Goal: Information Seeking & Learning: Learn about a topic

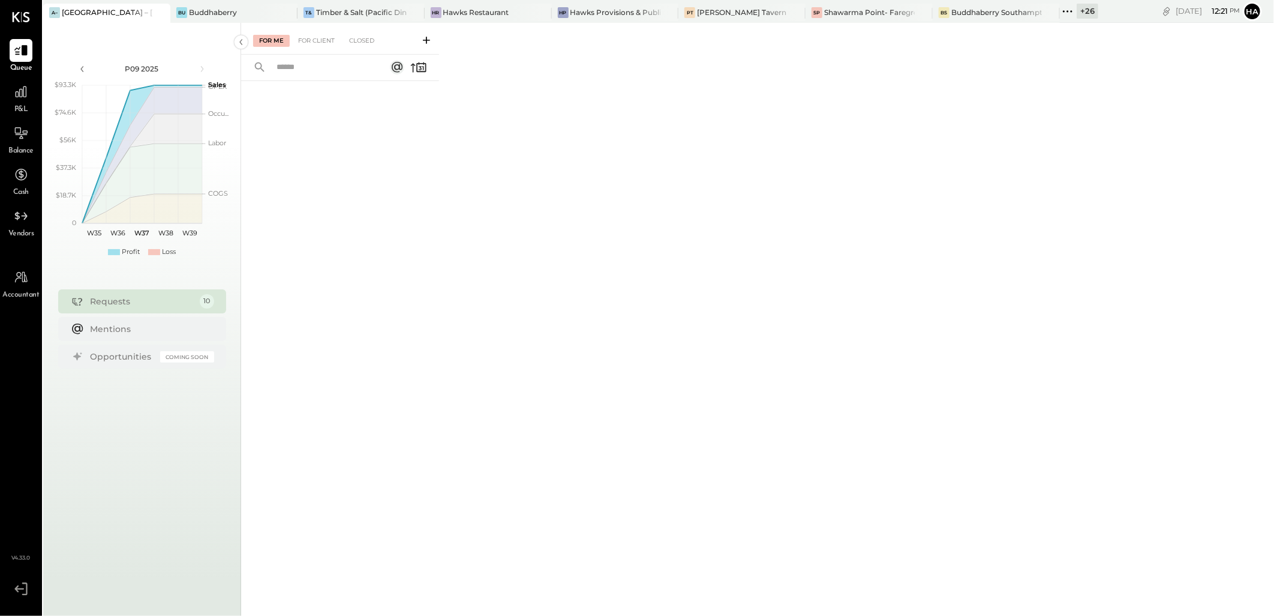
click at [164, 16] on icon at bounding box center [159, 12] width 15 height 14
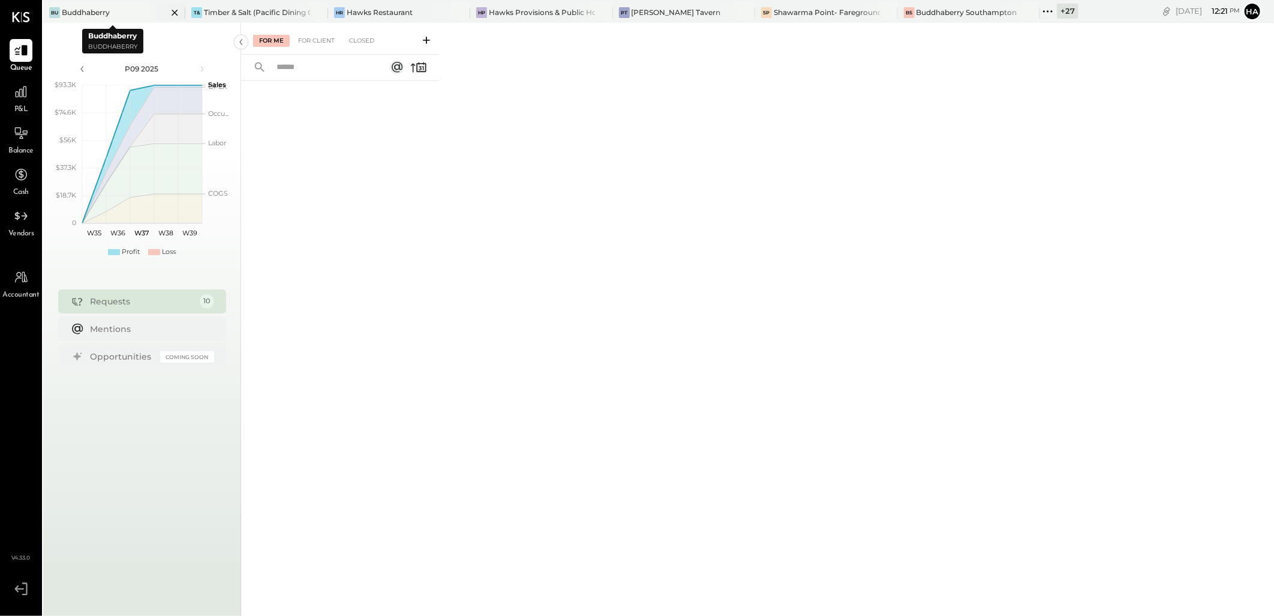
click at [106, 13] on div "Buddhaberry" at bounding box center [86, 12] width 48 height 10
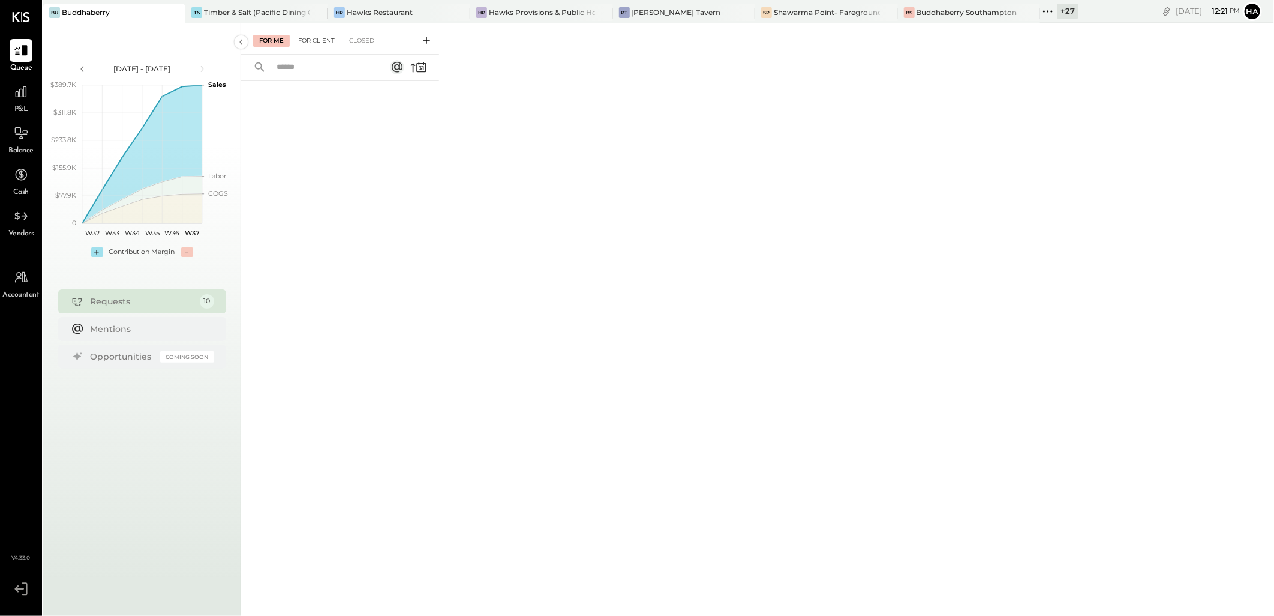
click at [329, 40] on div "For Client" at bounding box center [316, 41] width 49 height 12
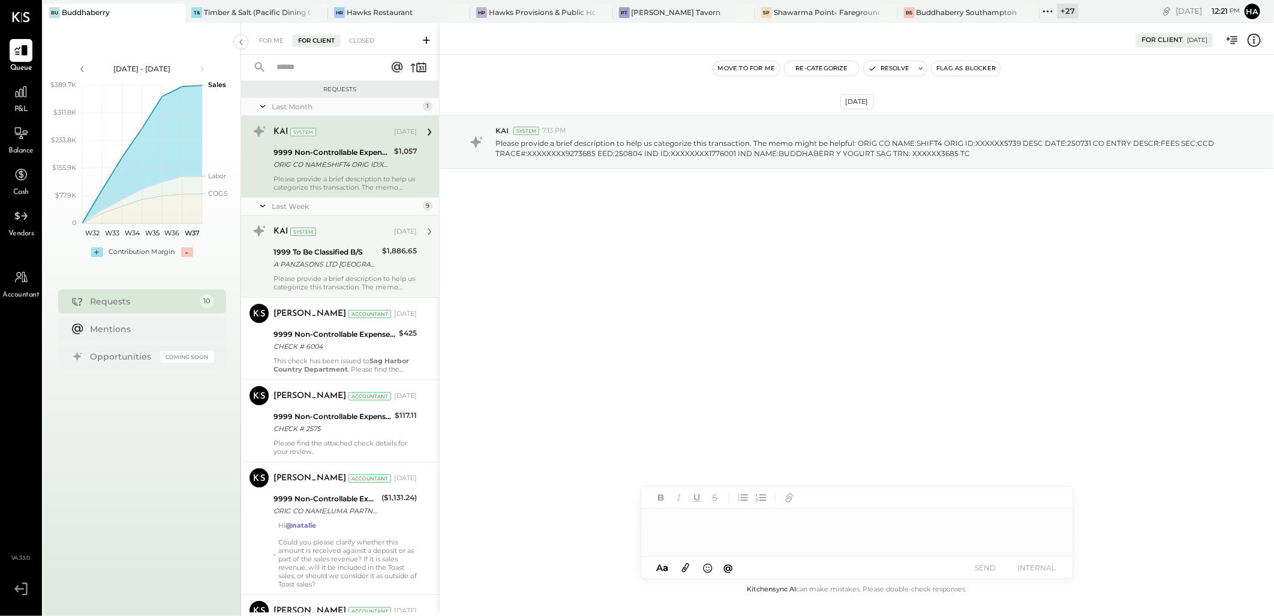
click at [328, 259] on div "A PANZASONS LTD EDISON NJ" at bounding box center [326, 264] width 105 height 12
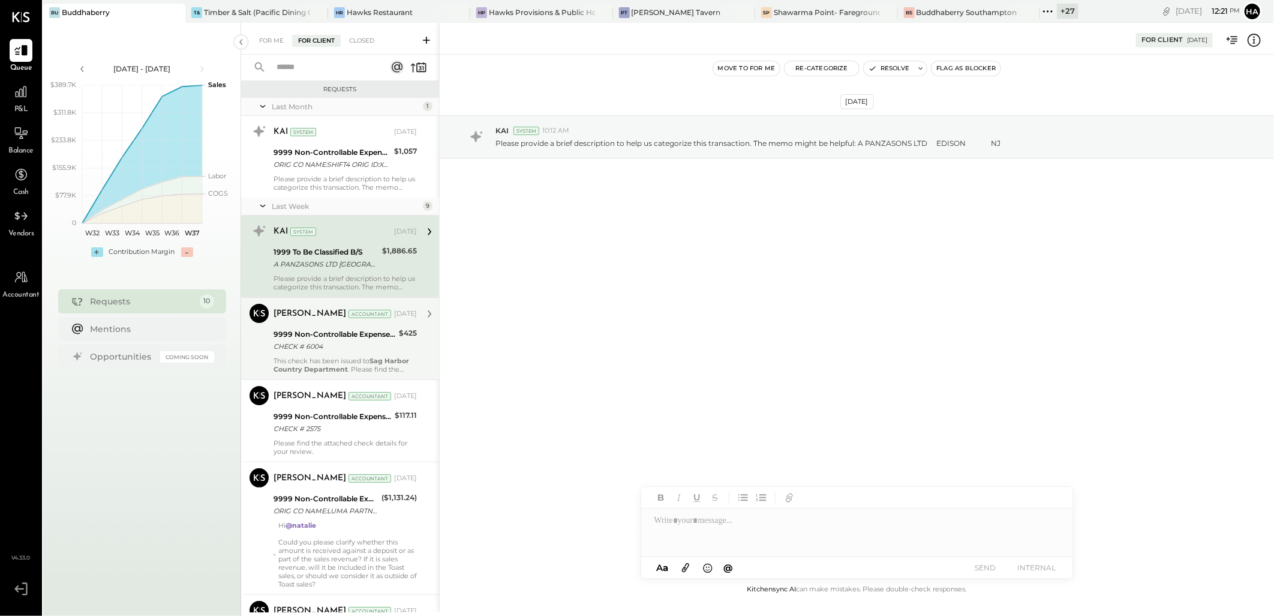
click at [344, 337] on div "9999 Non-Controllable Expenses:Other Income and Expenses:To Be Classified P&L" at bounding box center [335, 334] width 122 height 12
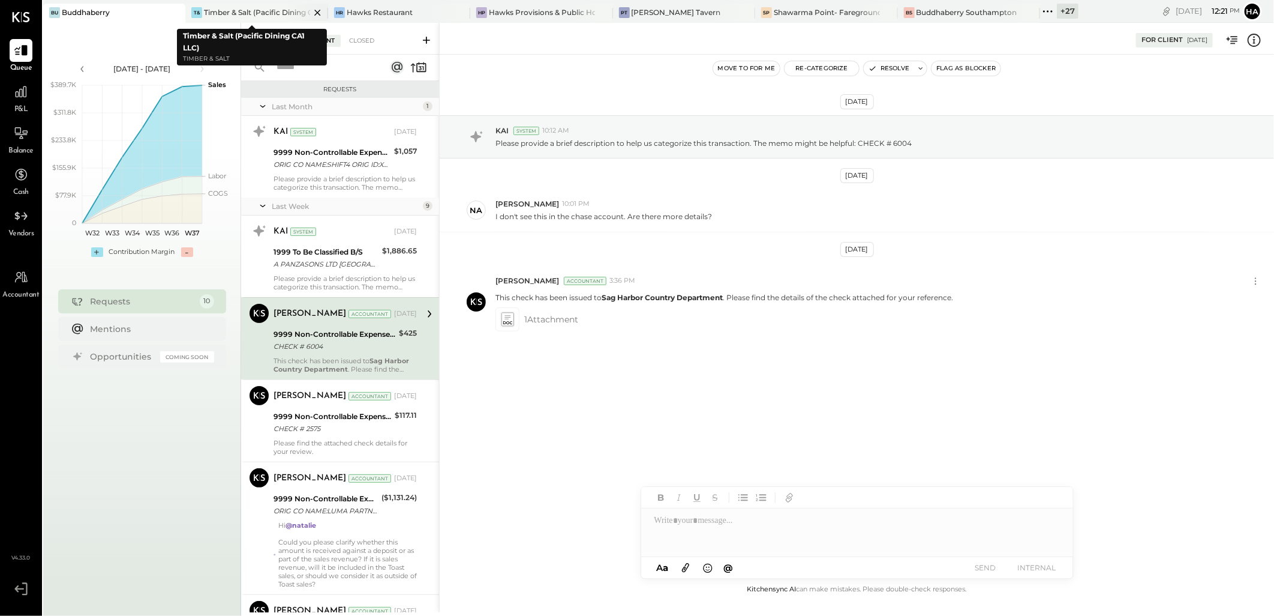
click at [242, 11] on div "Timber & Salt (Pacific Dining CA1 LLC)" at bounding box center [257, 12] width 106 height 10
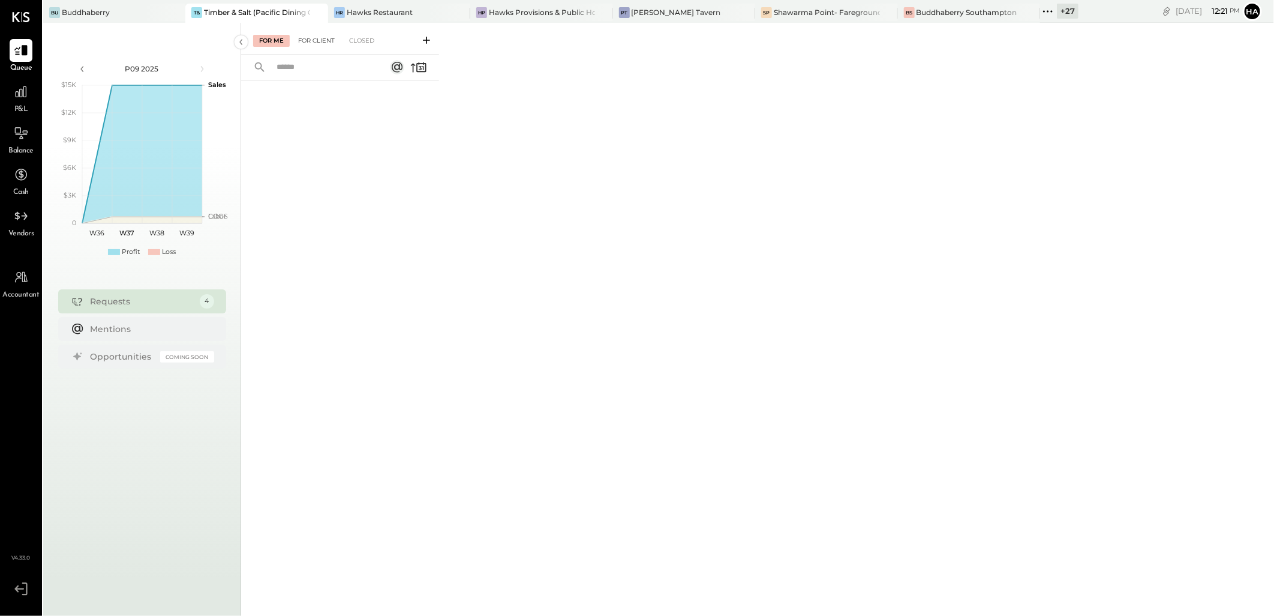
click at [320, 39] on div "For Client" at bounding box center [316, 41] width 49 height 12
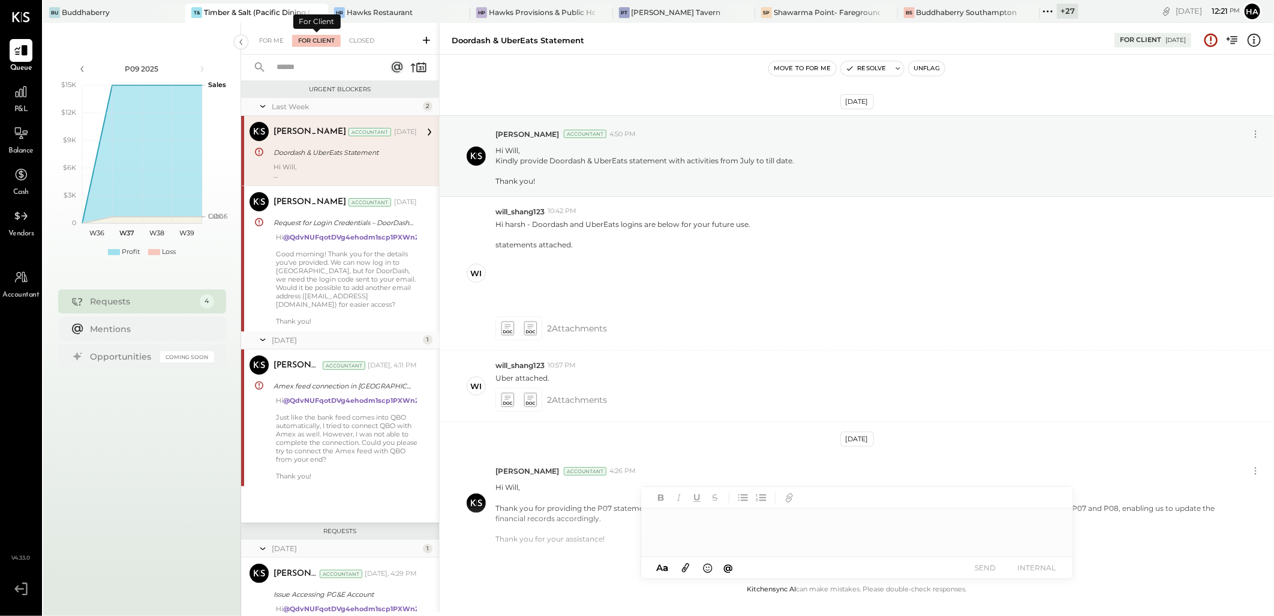
scroll to position [61, 0]
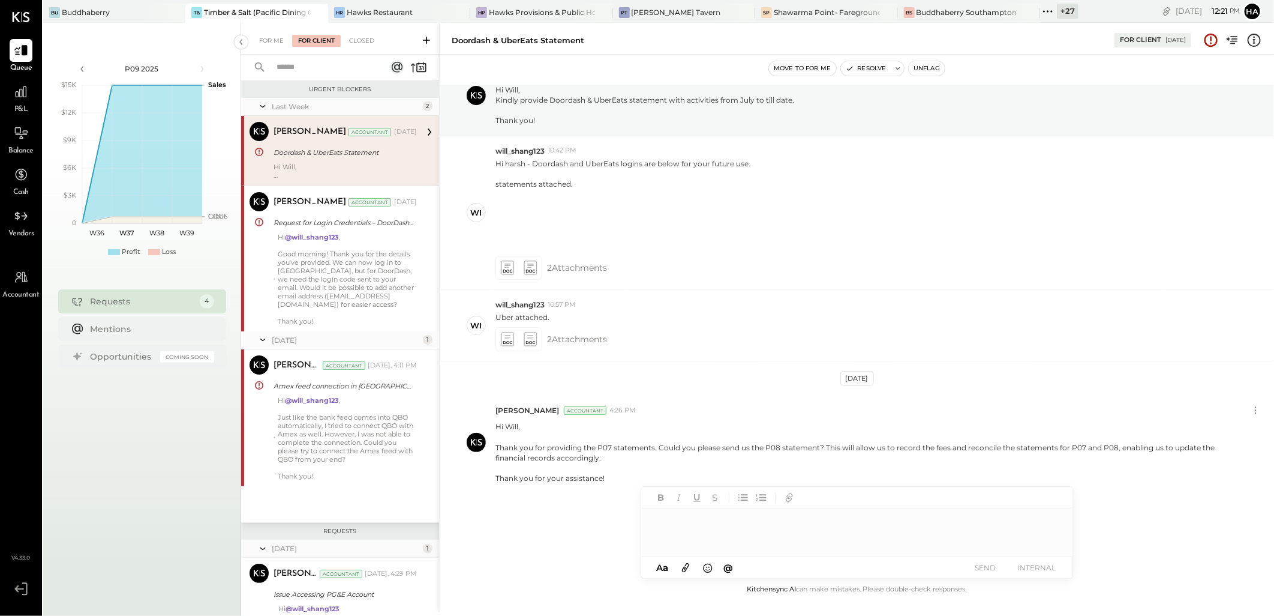
click at [353, 159] on div "Doordash & UberEats Statement" at bounding box center [344, 152] width 140 height 14
click at [367, 13] on div "Hawks Restaurant" at bounding box center [380, 12] width 66 height 10
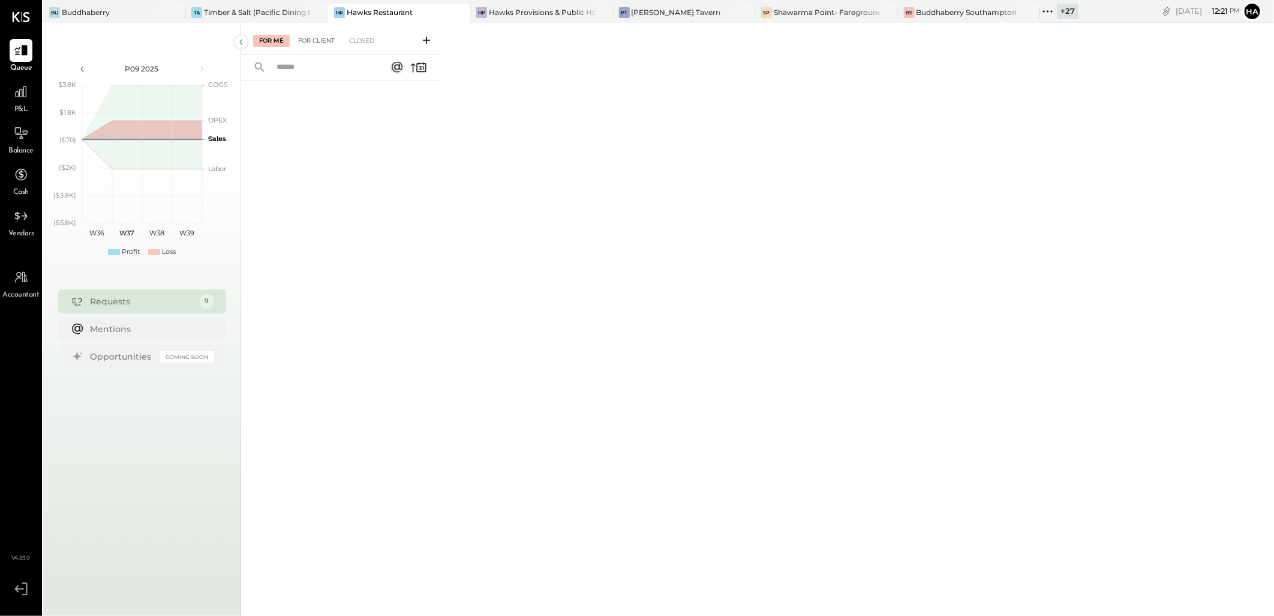
click at [308, 40] on div "For Client" at bounding box center [316, 41] width 49 height 12
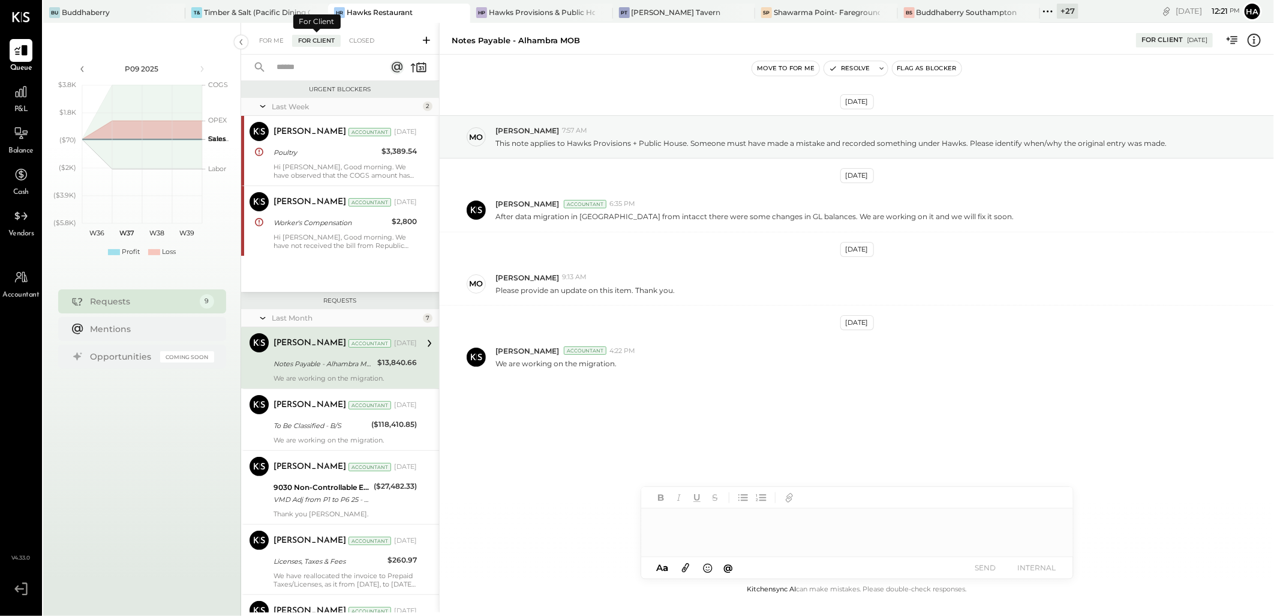
scroll to position [11, 0]
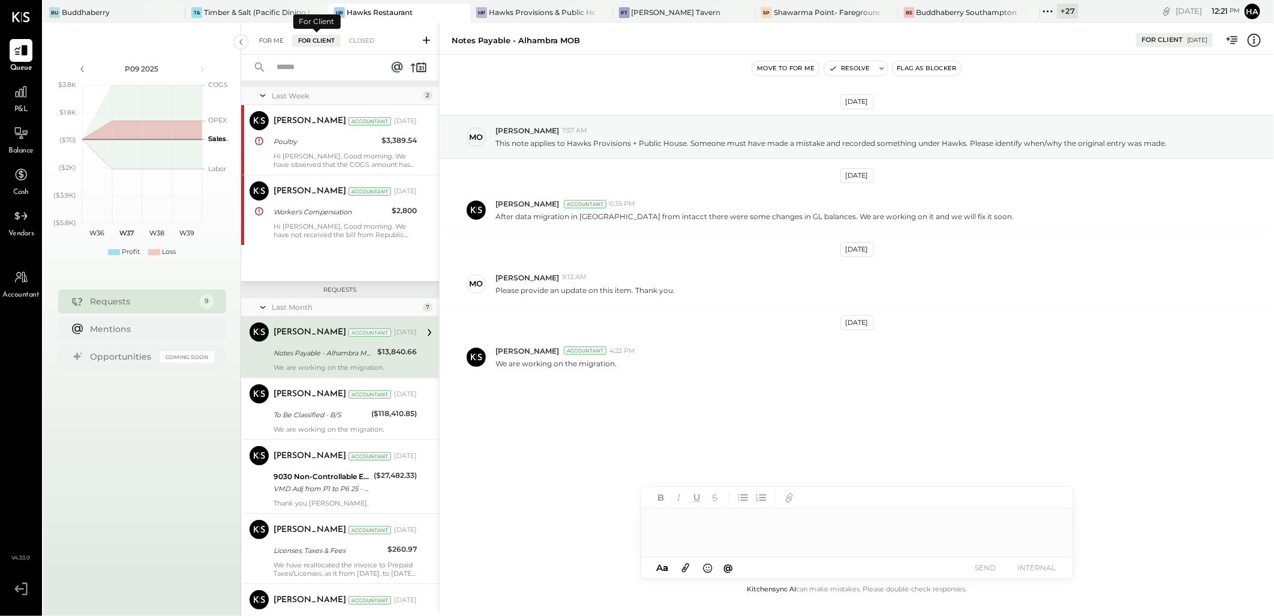
click at [259, 40] on div "For Me" at bounding box center [271, 41] width 37 height 12
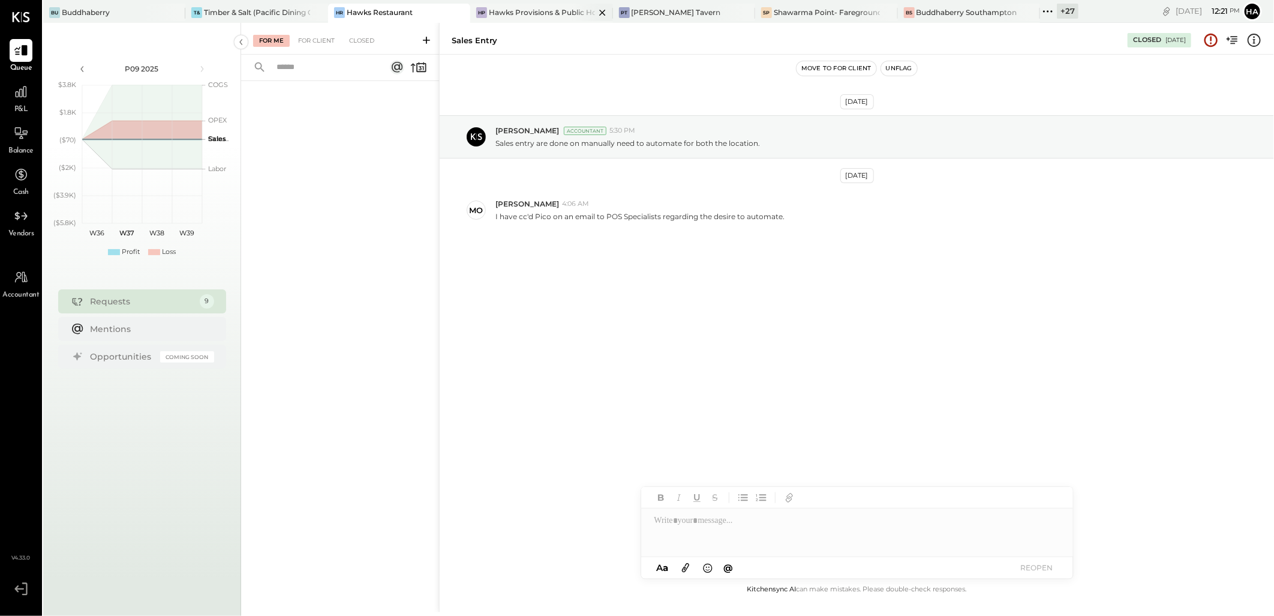
click at [529, 9] on div "Hawks Provisions & Public House" at bounding box center [542, 12] width 106 height 10
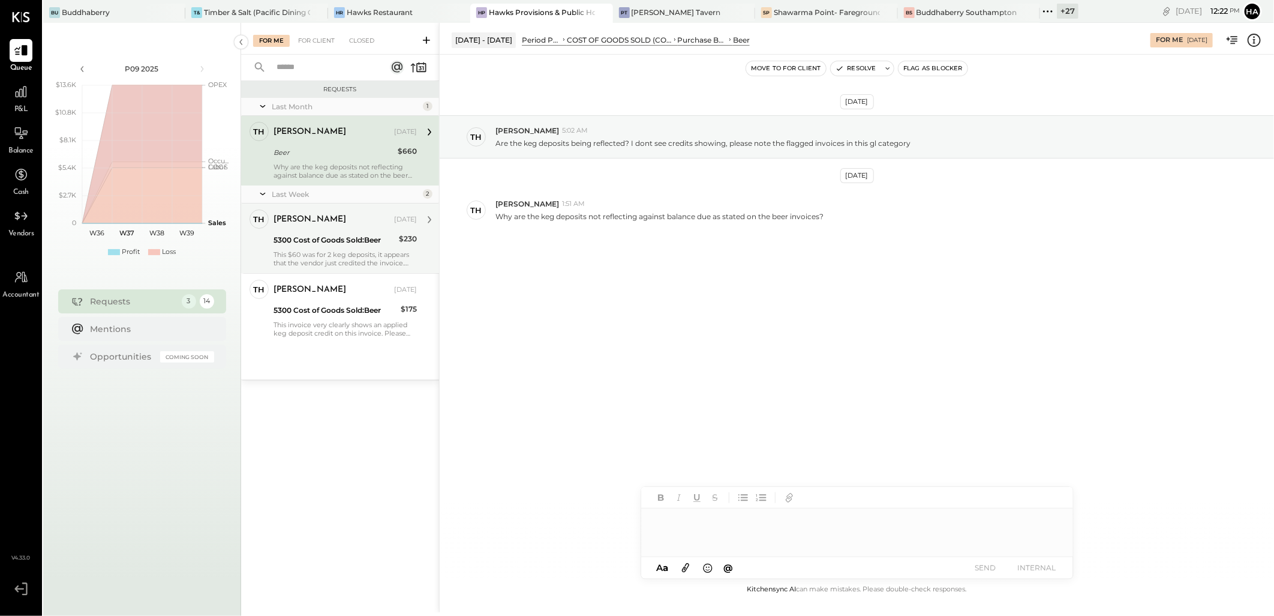
click at [319, 250] on div "This $60 was for 2 keg deposits, it appears that the vendor just credited the i…" at bounding box center [345, 258] width 143 height 17
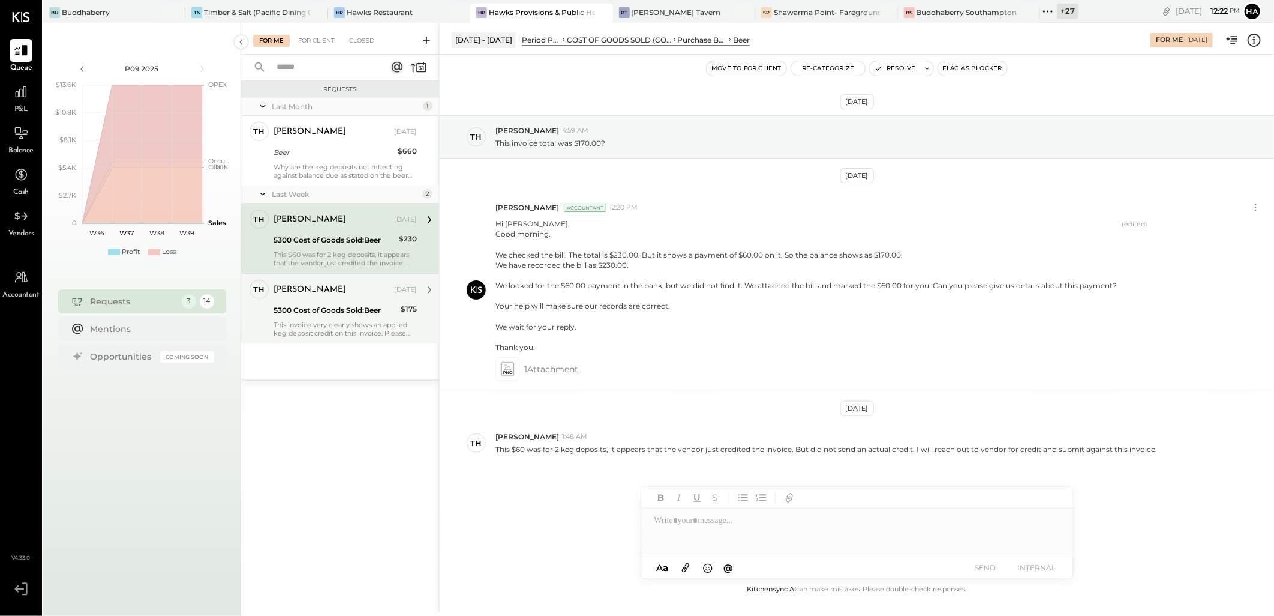
click at [351, 305] on div "5300 Cost of Goods Sold:Beer" at bounding box center [336, 310] width 124 height 12
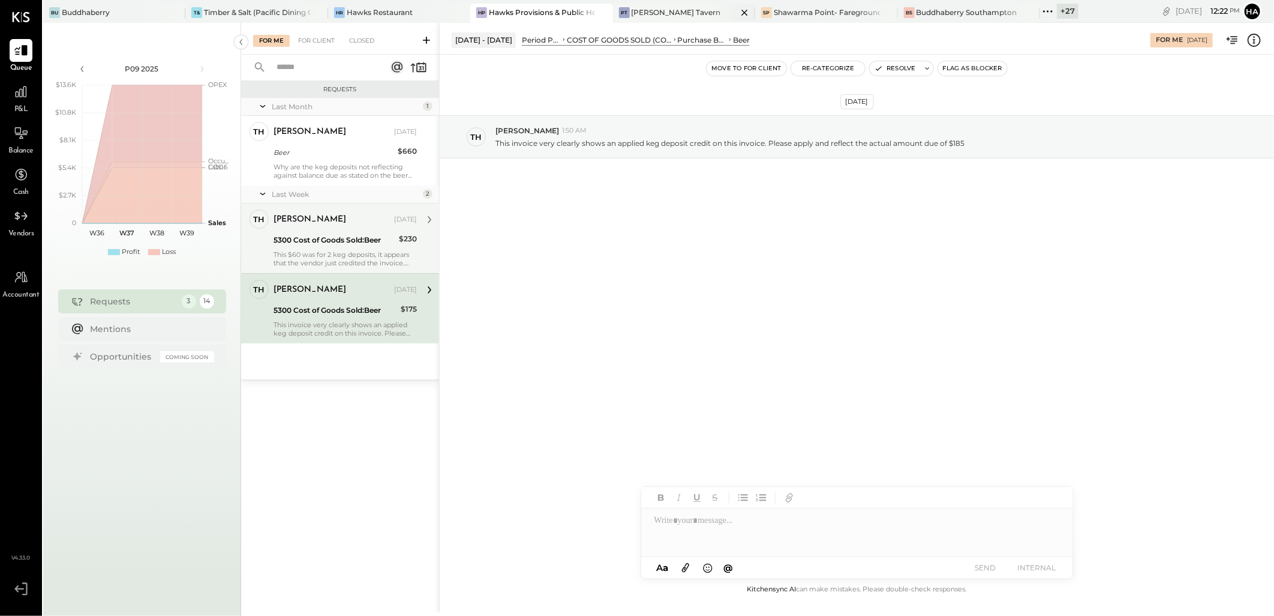
click at [650, 13] on div "[PERSON_NAME] Tavern" at bounding box center [676, 12] width 89 height 10
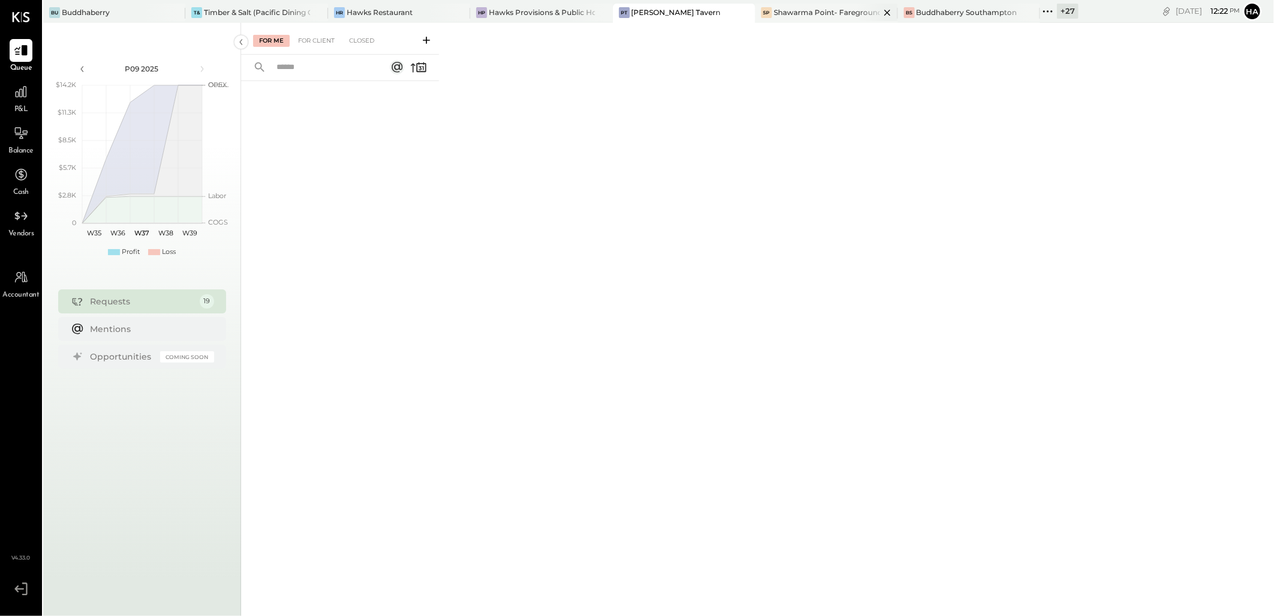
click at [774, 9] on div "Shawarma Point- Fareground" at bounding box center [827, 12] width 106 height 10
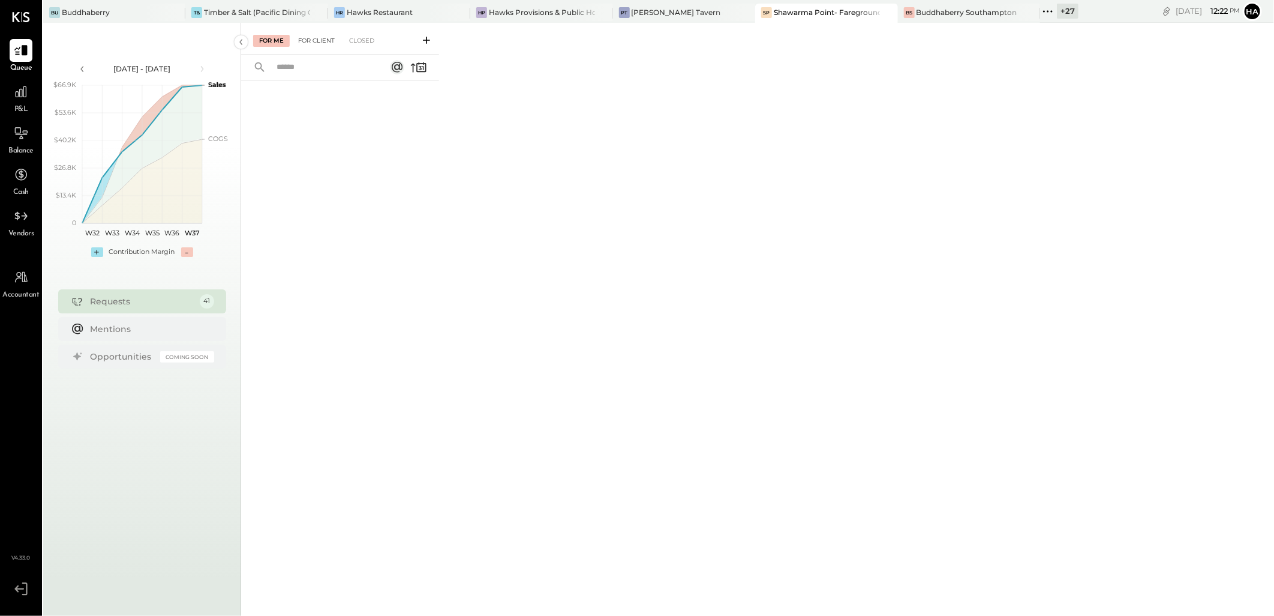
click at [312, 42] on div "For Client" at bounding box center [316, 41] width 49 height 12
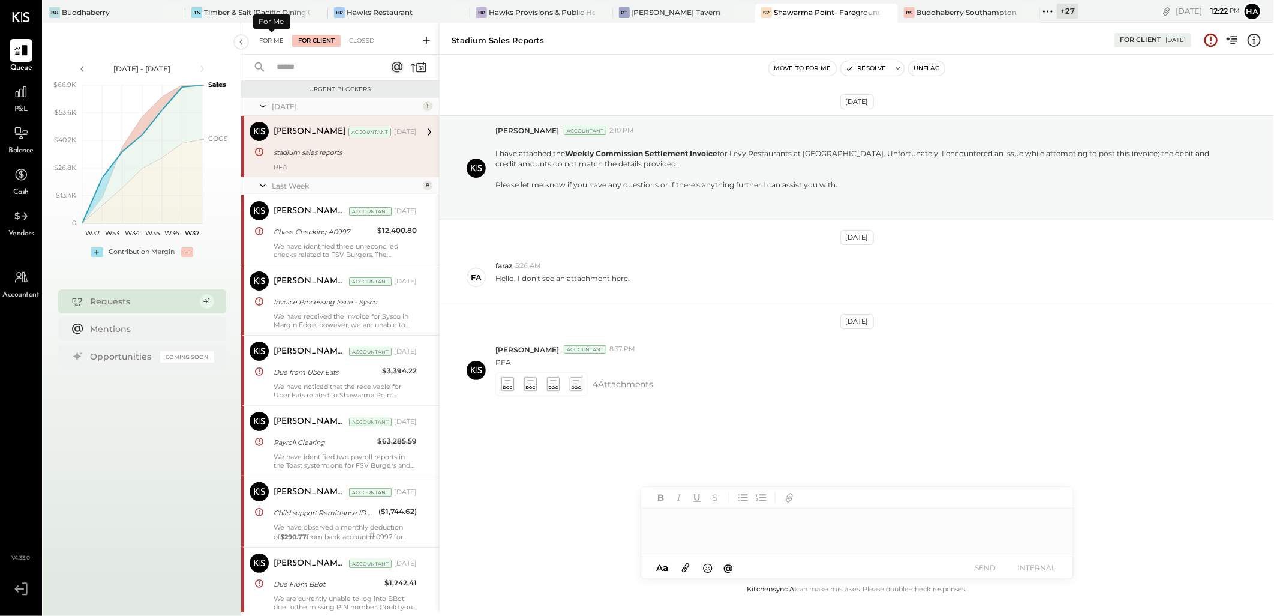
click at [263, 39] on div "For Me" at bounding box center [271, 41] width 37 height 12
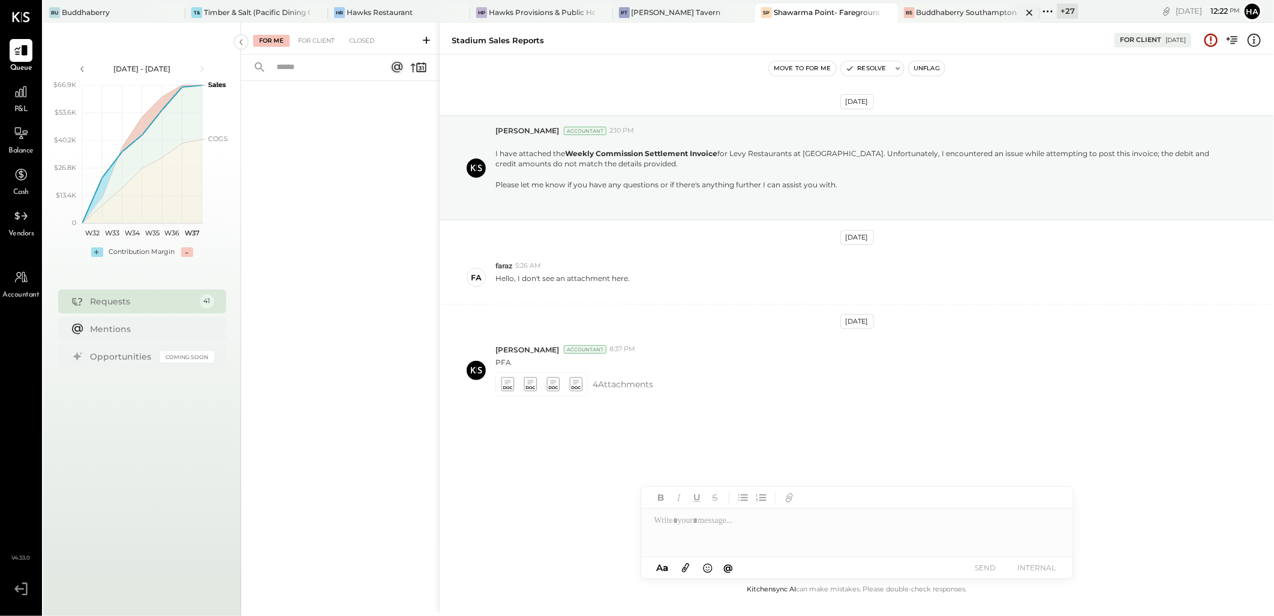
click at [942, 14] on div "Buddhaberry Southampton" at bounding box center [967, 12] width 101 height 10
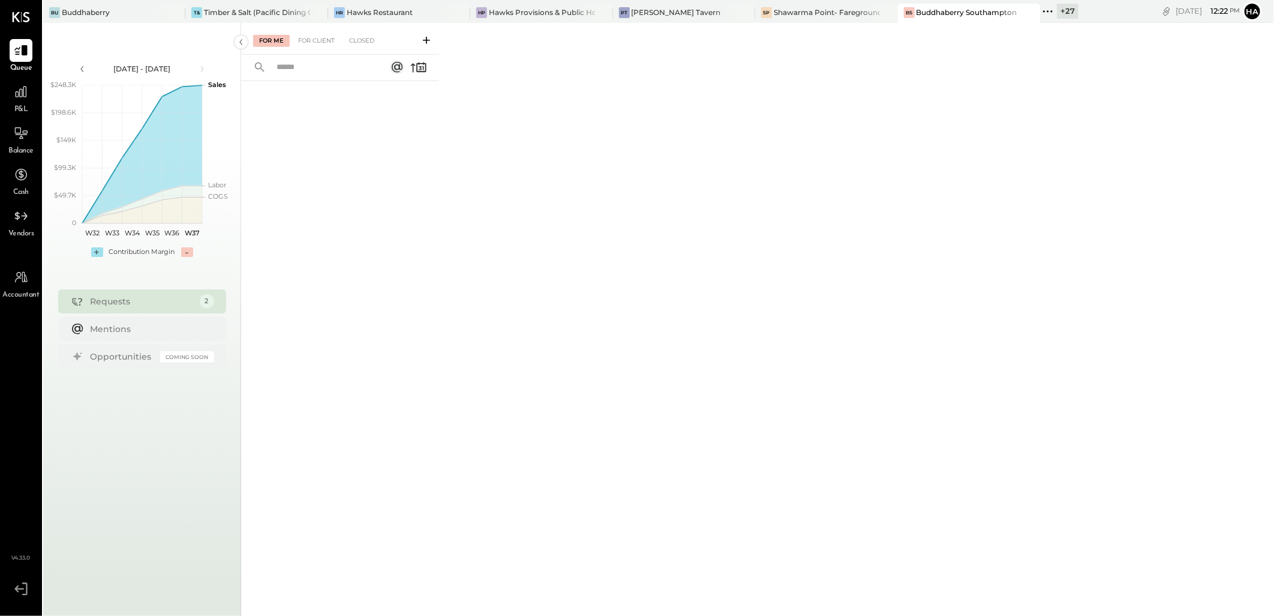
click at [1057, 13] on div "+ 27" at bounding box center [1068, 11] width 22 height 15
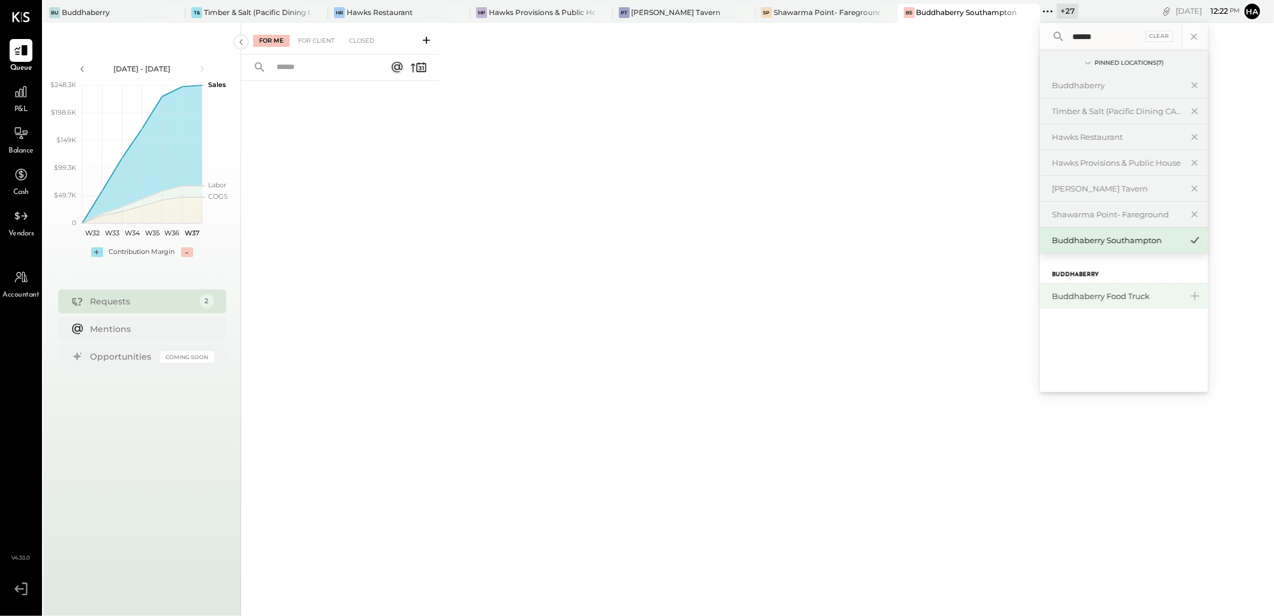
type input "******"
click at [1072, 295] on div "Buddhaberry Food Truck" at bounding box center [1117, 295] width 130 height 11
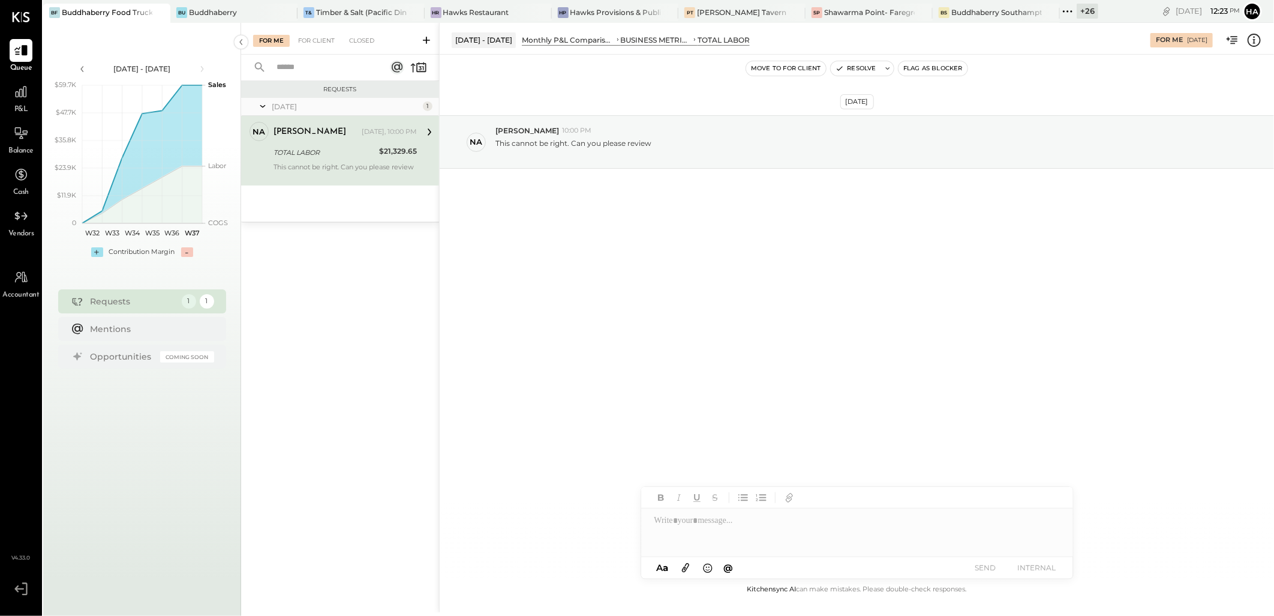
click at [373, 146] on div "TOTAL LABOR" at bounding box center [325, 152] width 102 height 12
click at [1258, 40] on icon at bounding box center [1255, 40] width 16 height 16
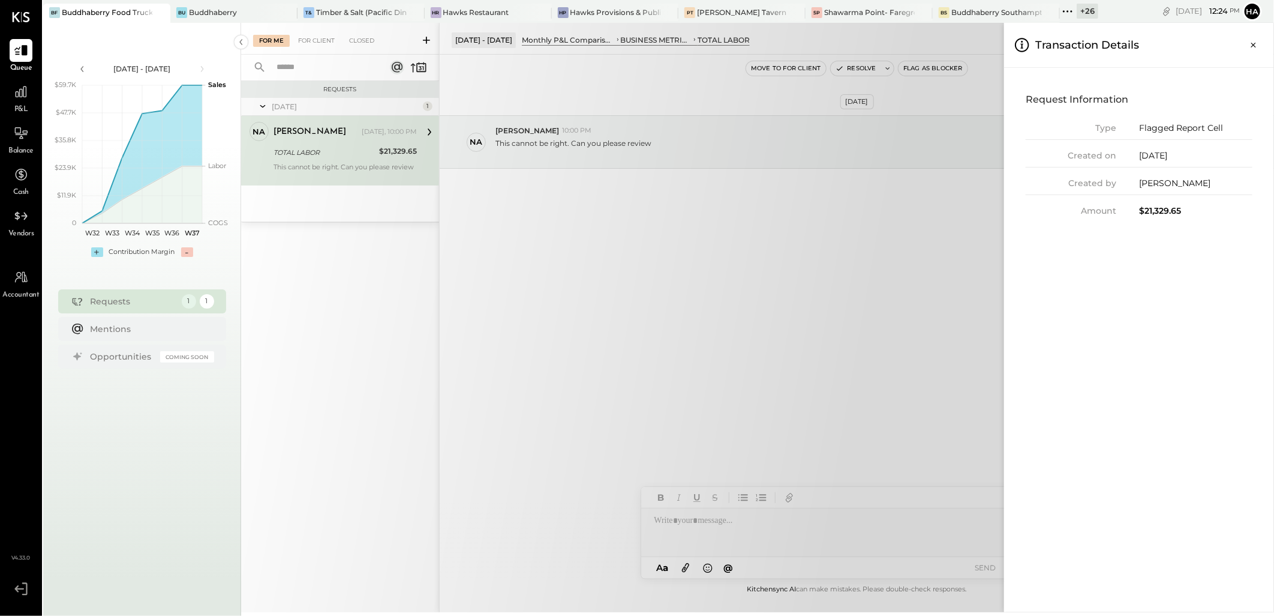
click at [334, 154] on div "For Me For Client Closed Requests Yesterday 1 na natalie Owner natalie Yesterda…" at bounding box center [757, 317] width 1033 height 589
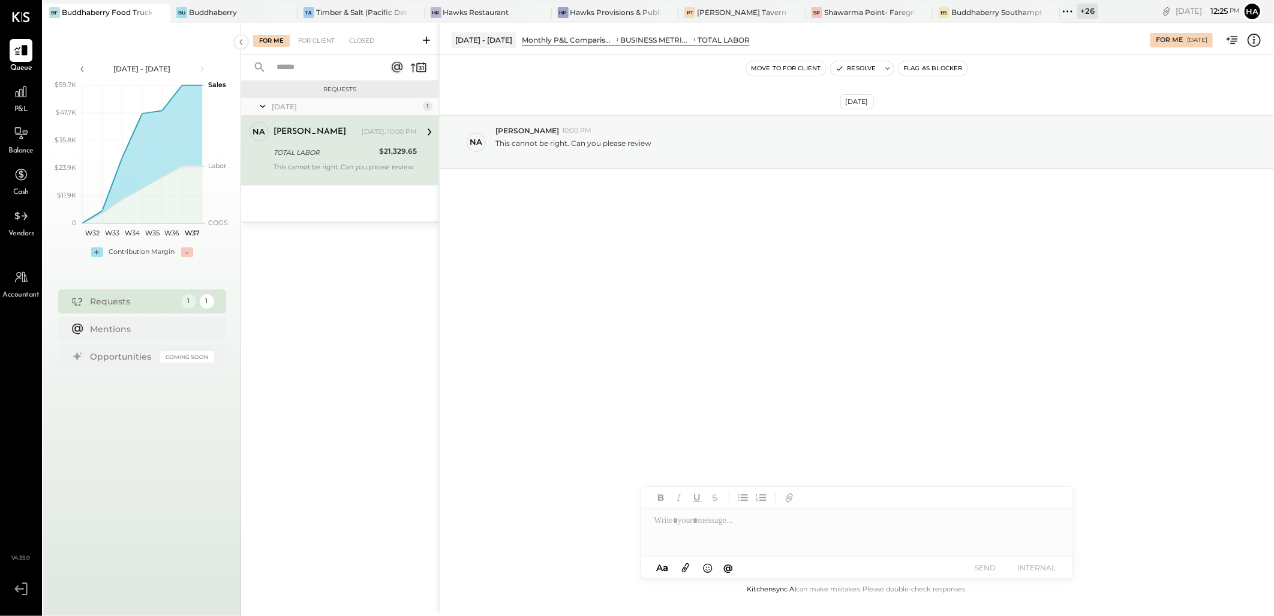
click at [374, 157] on div "TOTAL LABOR" at bounding box center [325, 152] width 102 height 12
click at [704, 525] on div at bounding box center [857, 532] width 432 height 48
click at [715, 505] on span "[PERSON_NAME]" at bounding box center [757, 506] width 94 height 11
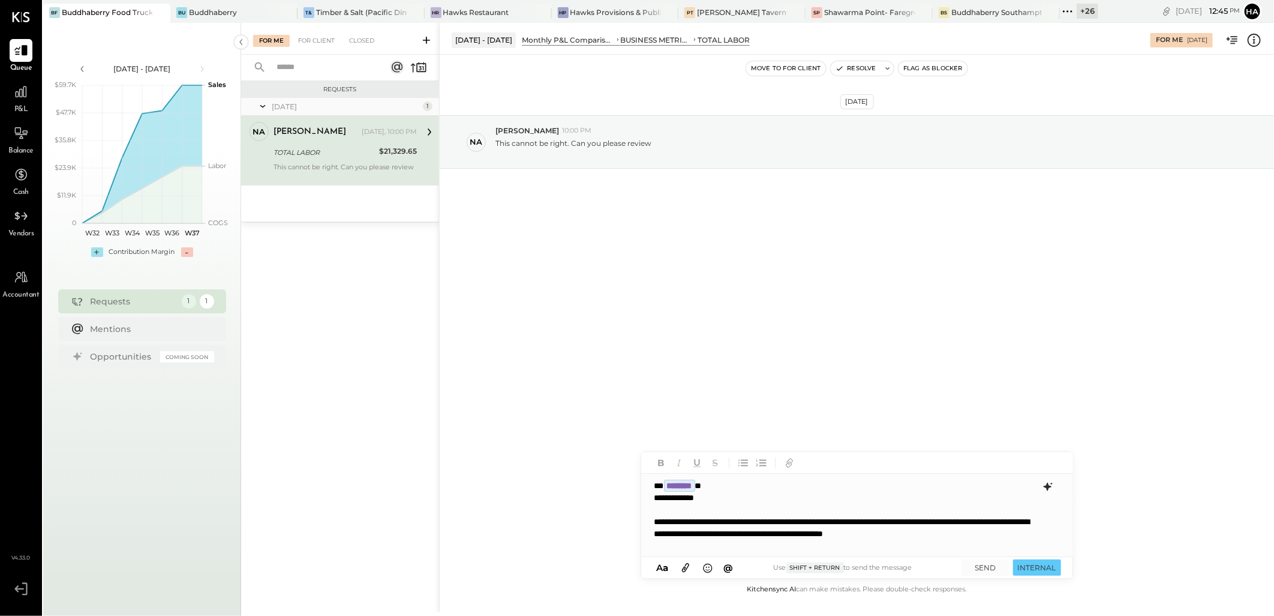
click at [1048, 488] on icon at bounding box center [1047, 486] width 8 height 8
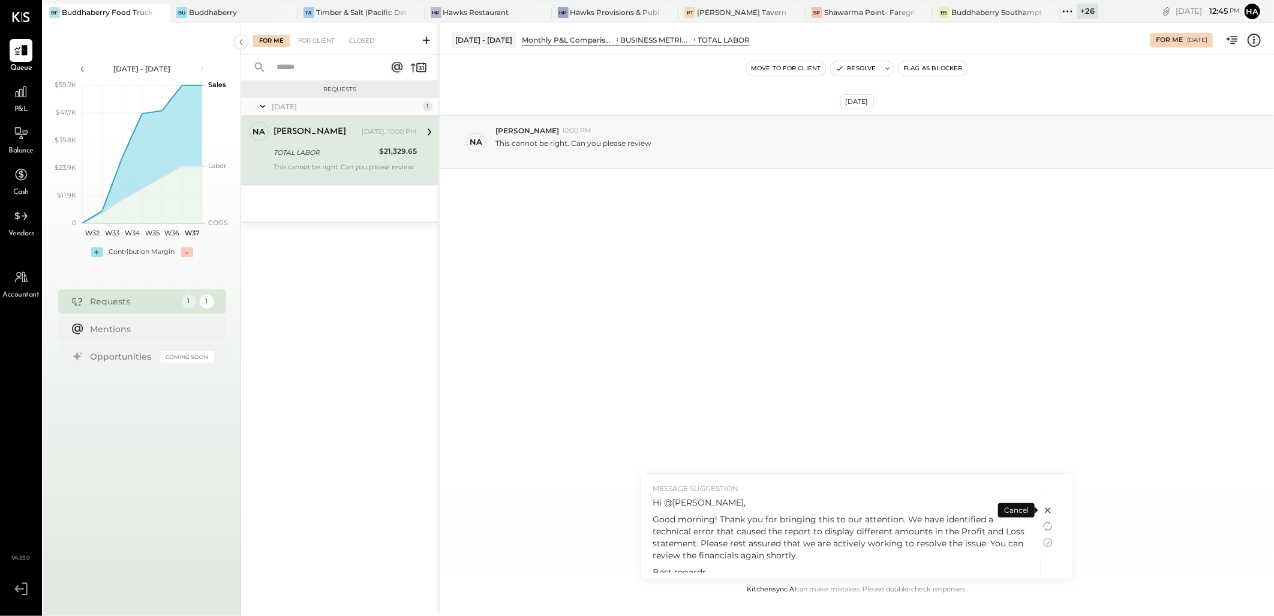
click at [738, 501] on p "Hi @natalie," at bounding box center [841, 502] width 376 height 12
click at [709, 507] on p "Hi @natalie," at bounding box center [841, 502] width 376 height 12
click at [1050, 541] on icon at bounding box center [1047, 542] width 9 height 9
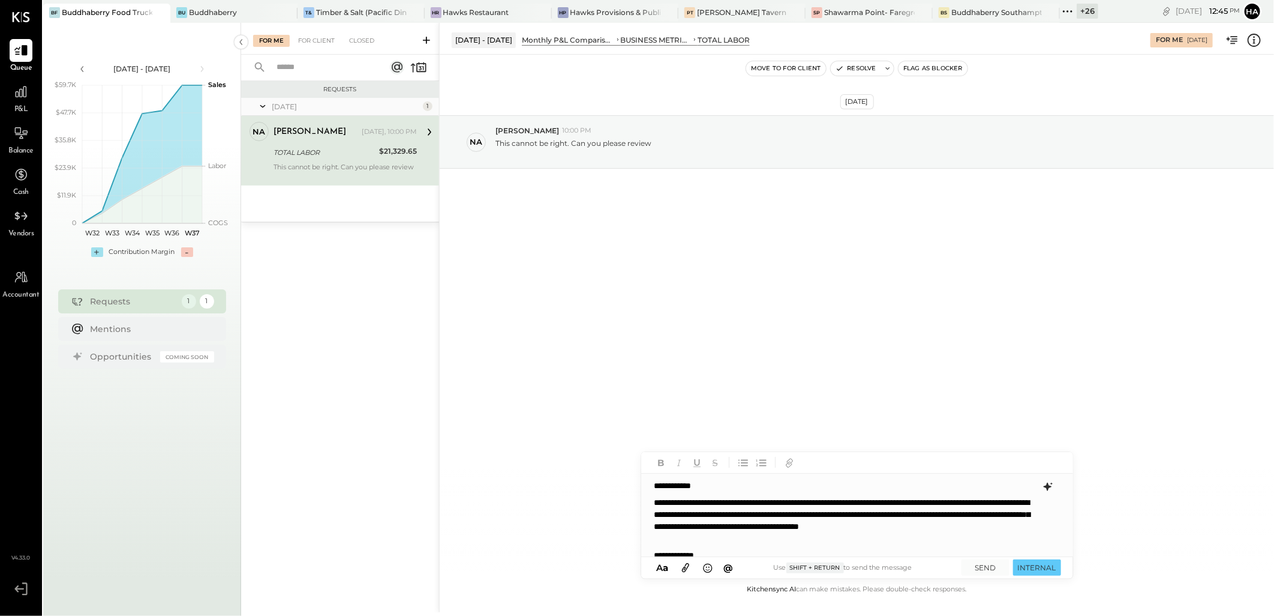
click at [758, 499] on p "**********" at bounding box center [846, 520] width 382 height 48
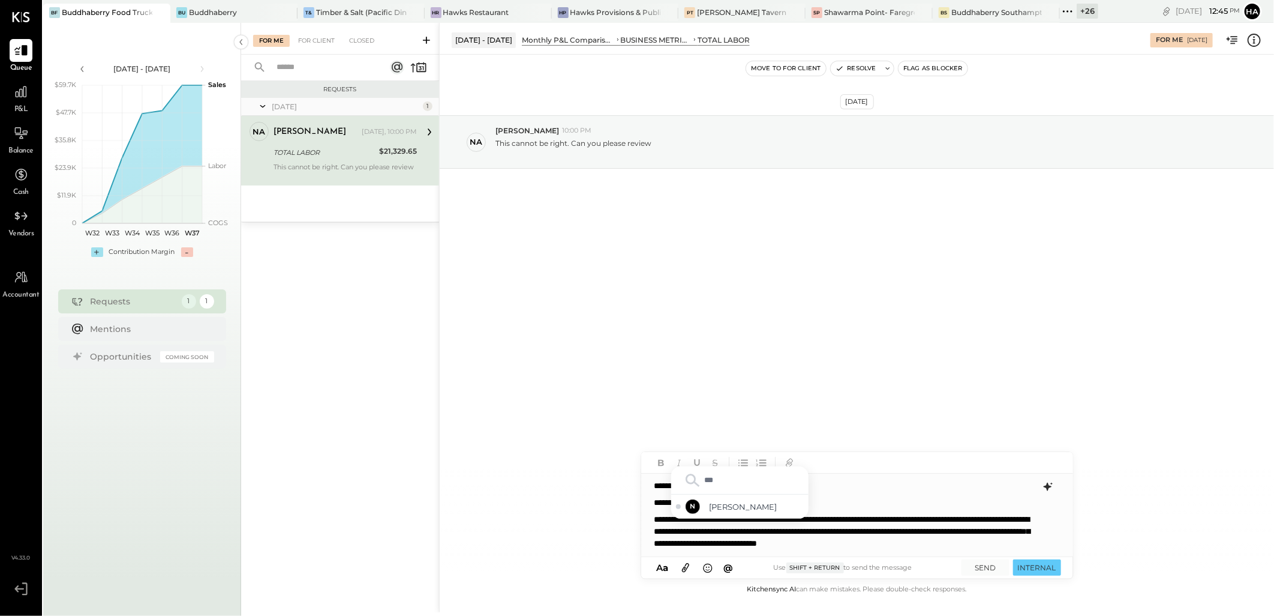
type input "****"
click at [758, 499] on div "N natalie" at bounding box center [739, 506] width 137 height 24
click at [907, 544] on p "**********" at bounding box center [846, 537] width 382 height 48
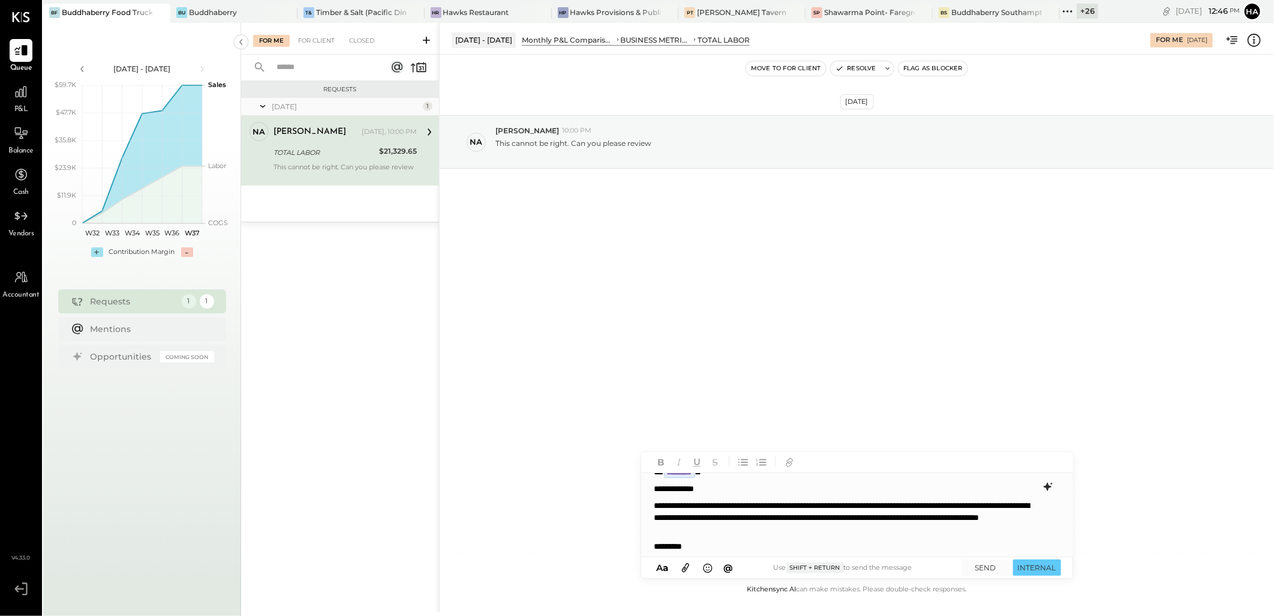
scroll to position [14, 0]
click at [989, 566] on button "SEND" at bounding box center [986, 567] width 48 height 16
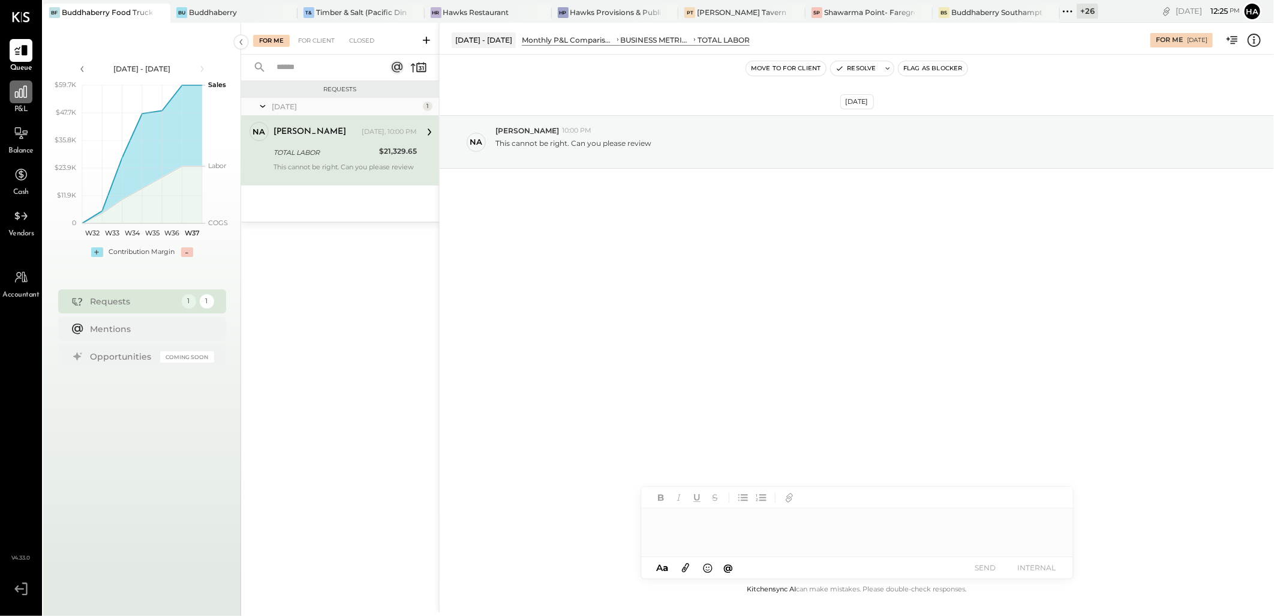
click at [23, 92] on icon at bounding box center [21, 92] width 16 height 16
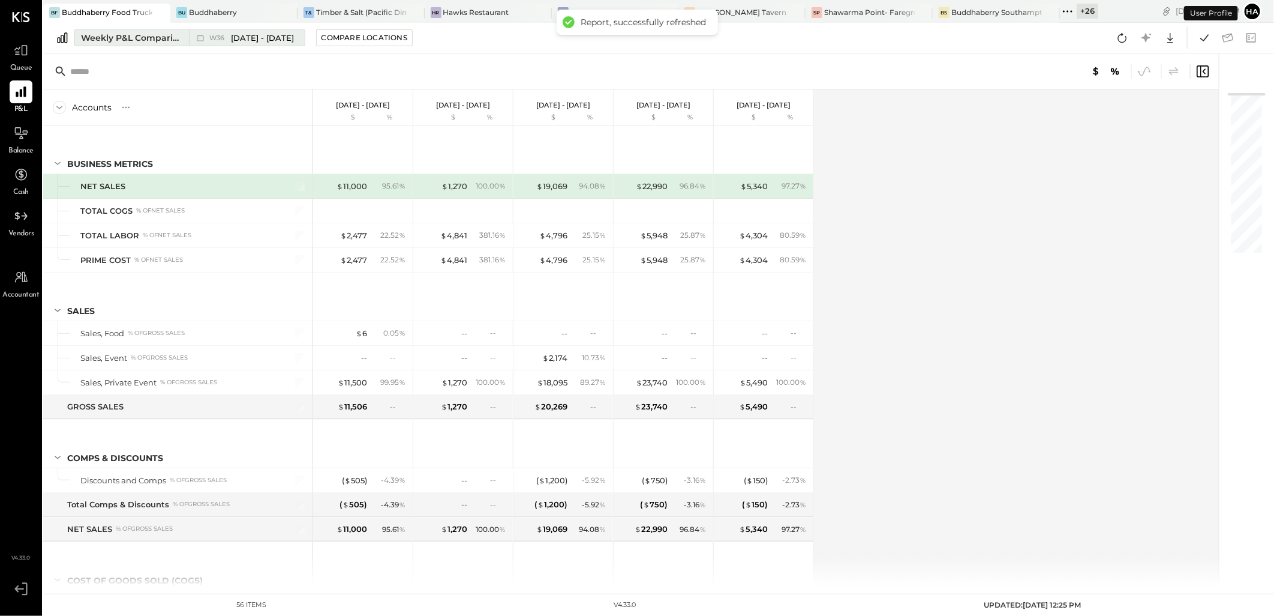
click at [125, 34] on div "Weekly P&L Comparison" at bounding box center [131, 38] width 101 height 12
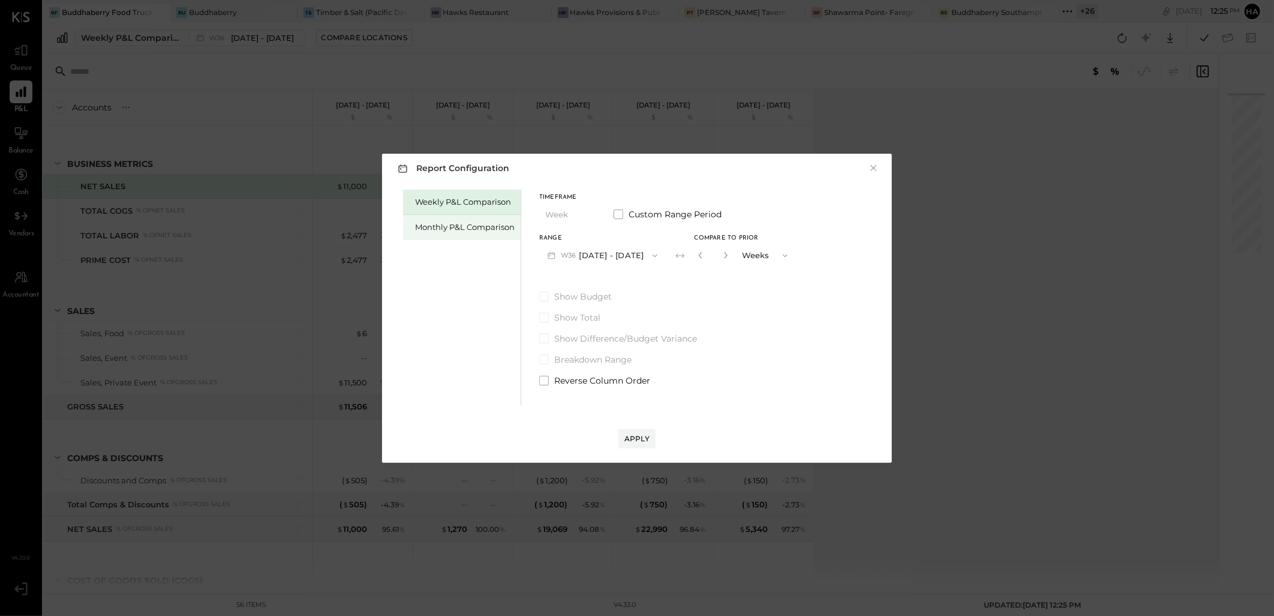
click at [450, 228] on div "Monthly P&L Comparison" at bounding box center [465, 226] width 100 height 11
click at [653, 254] on icon "button" at bounding box center [655, 256] width 10 height 10
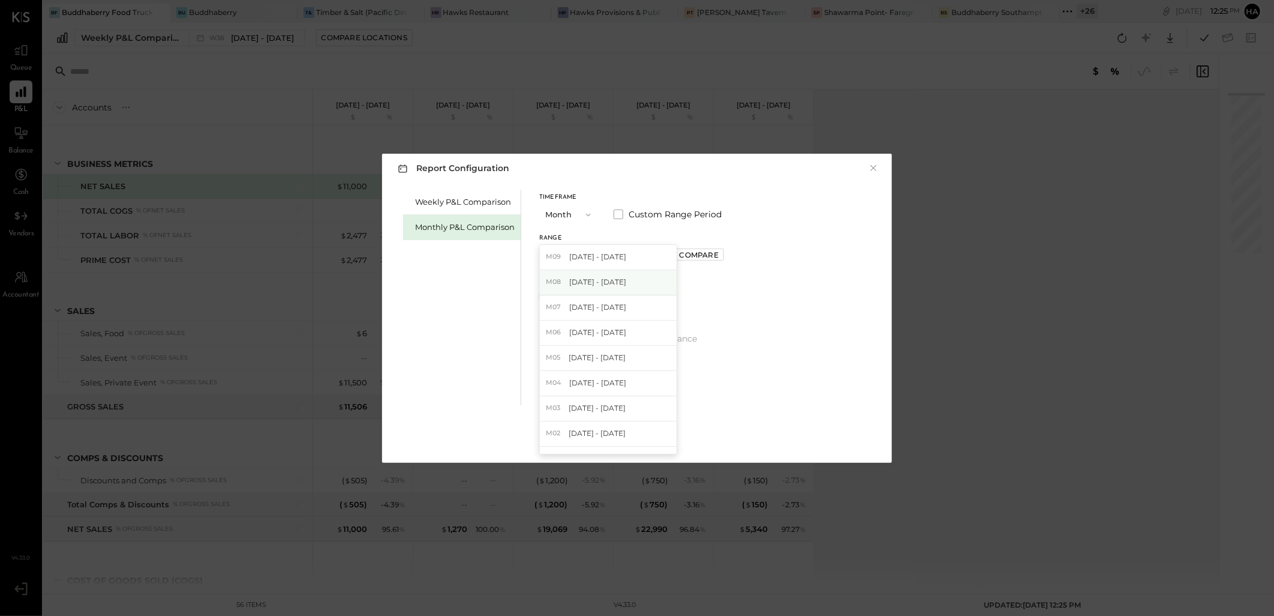
click at [602, 283] on span "[DATE] - [DATE]" at bounding box center [597, 282] width 57 height 10
click at [691, 253] on div "Compare" at bounding box center [699, 255] width 39 height 10
click at [723, 254] on icon "button" at bounding box center [725, 254] width 7 height 7
type input "*"
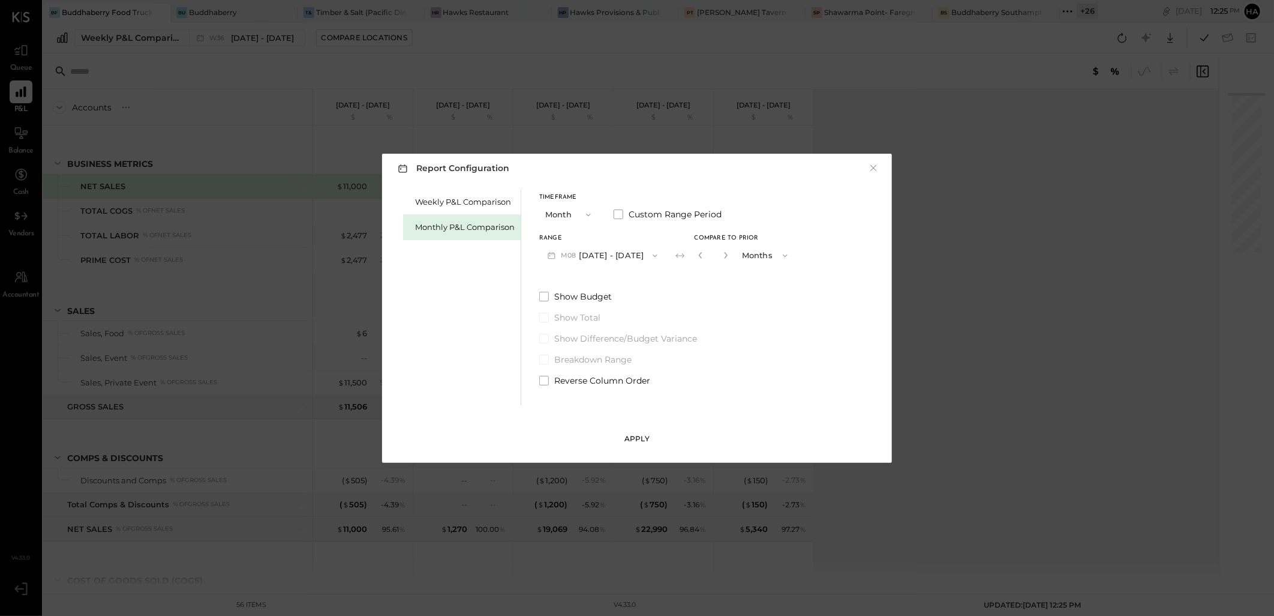
click at [639, 438] on div "Apply" at bounding box center [637, 438] width 25 height 10
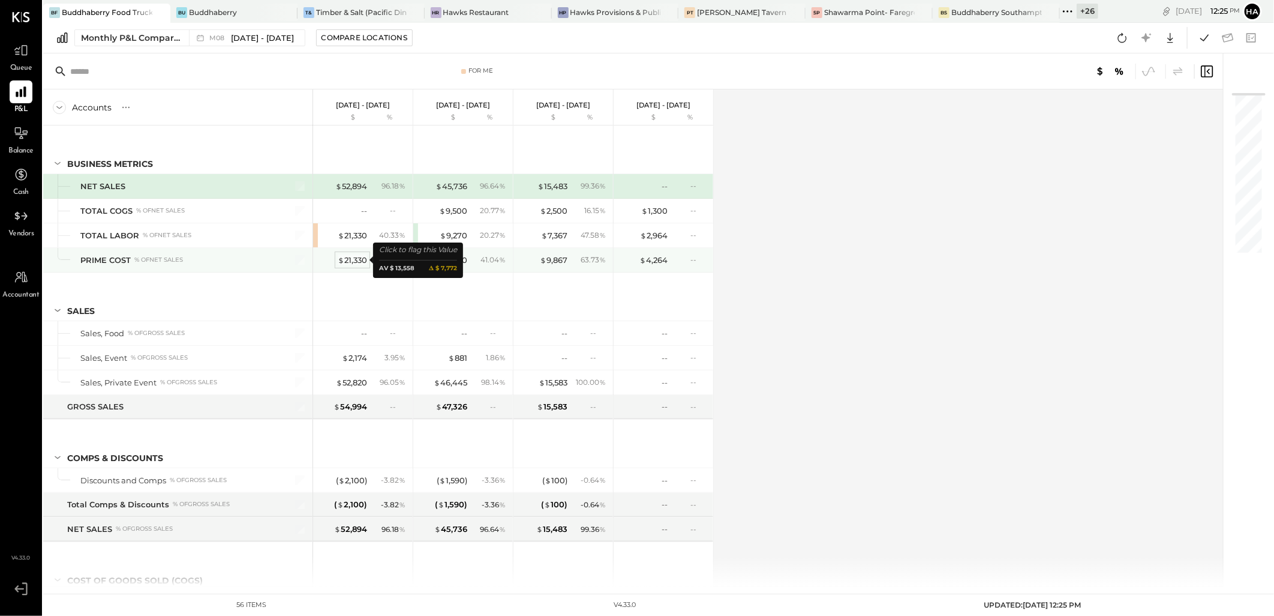
click at [358, 261] on div "$ 21,330" at bounding box center [352, 259] width 29 height 11
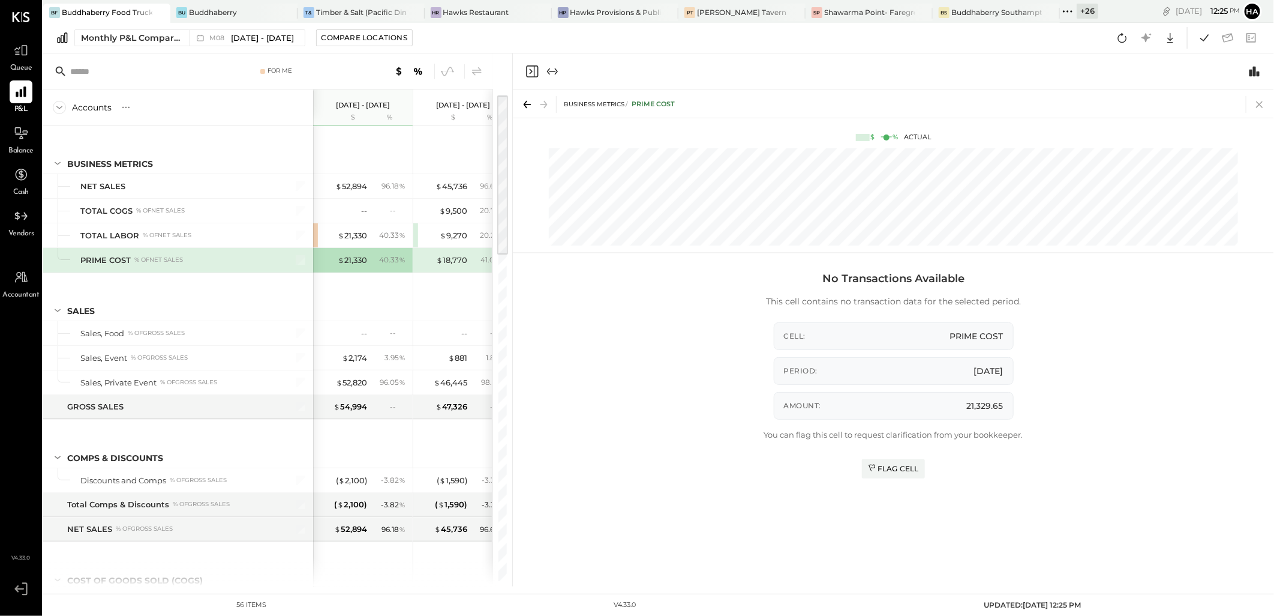
click at [1260, 102] on icon at bounding box center [1260, 104] width 17 height 17
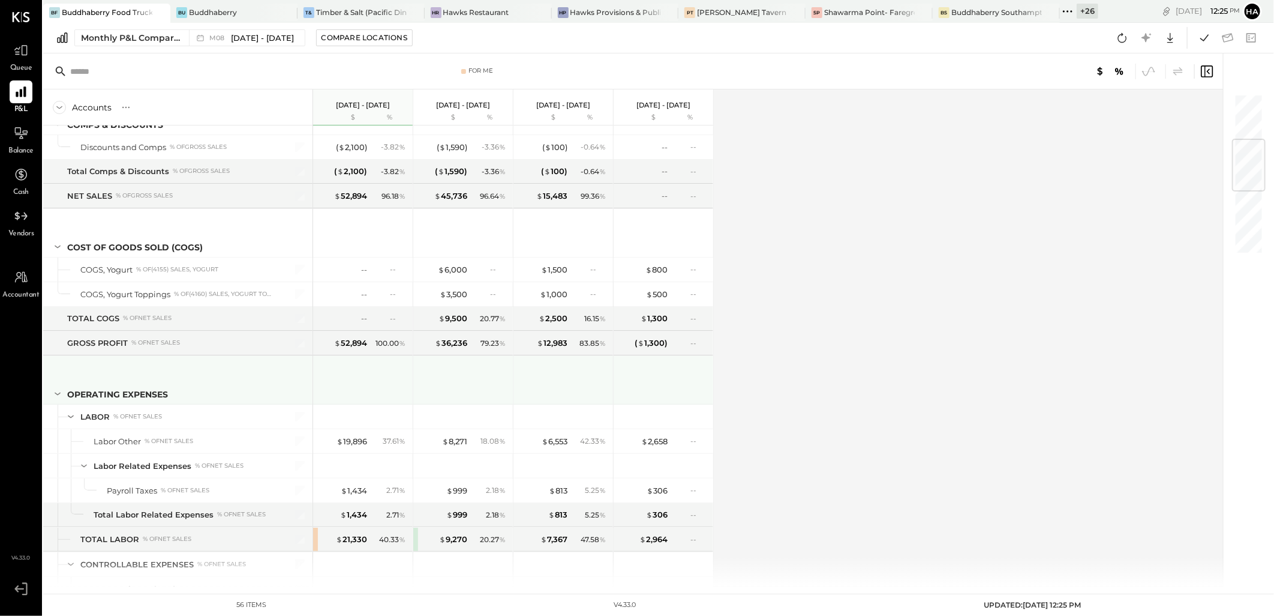
scroll to position [400, 0]
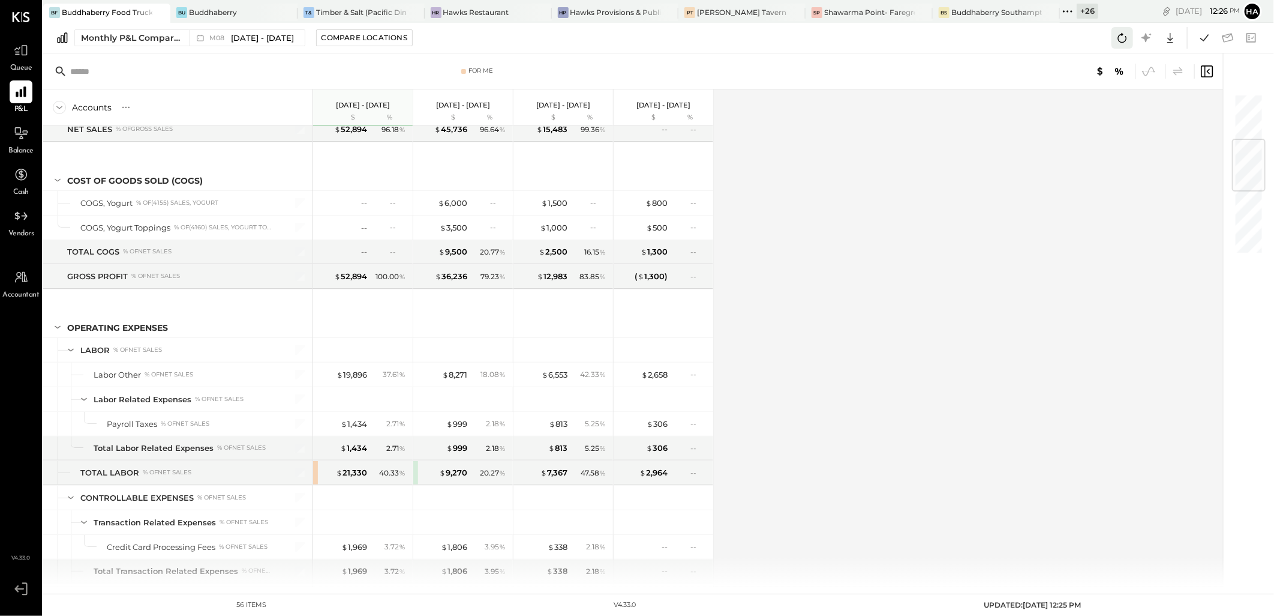
click at [1122, 34] on icon at bounding box center [1122, 38] width 9 height 10
click at [1123, 38] on icon at bounding box center [1123, 38] width 16 height 16
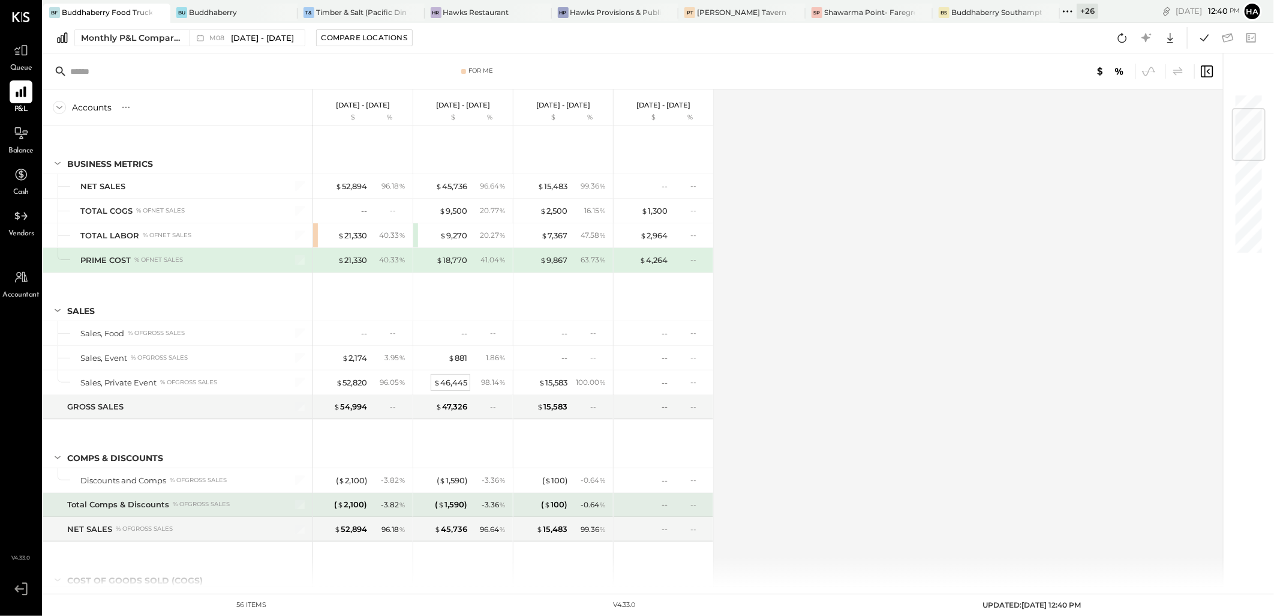
scroll to position [466, 0]
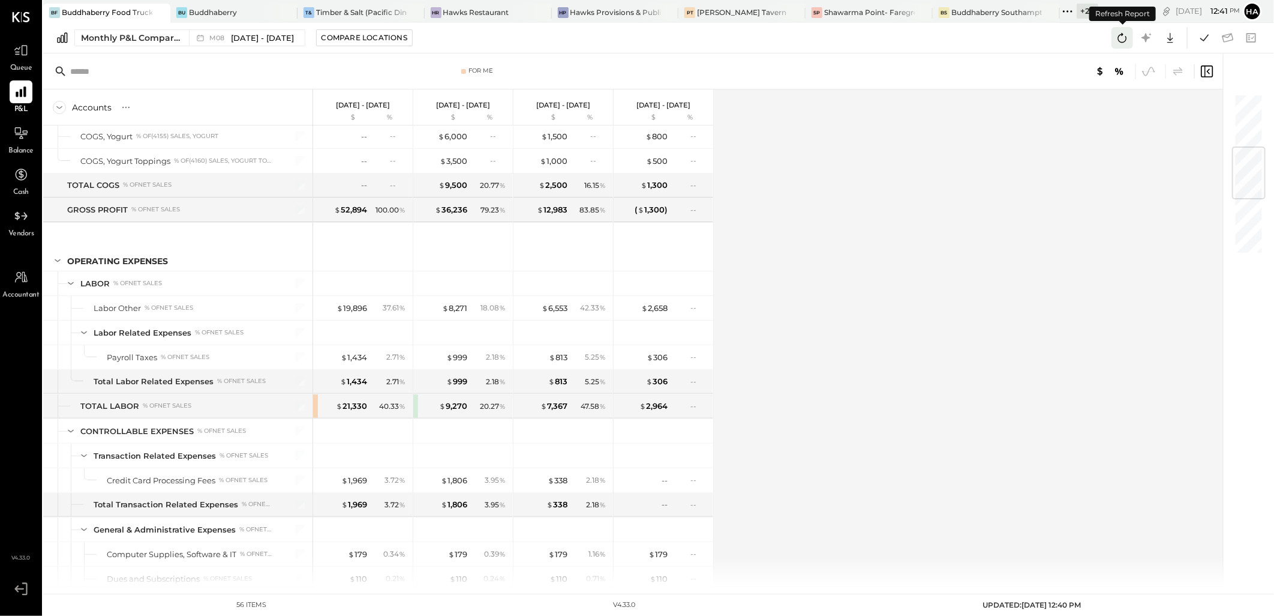
click at [1123, 39] on icon at bounding box center [1123, 38] width 16 height 16
click at [1206, 40] on icon at bounding box center [1205, 38] width 16 height 16
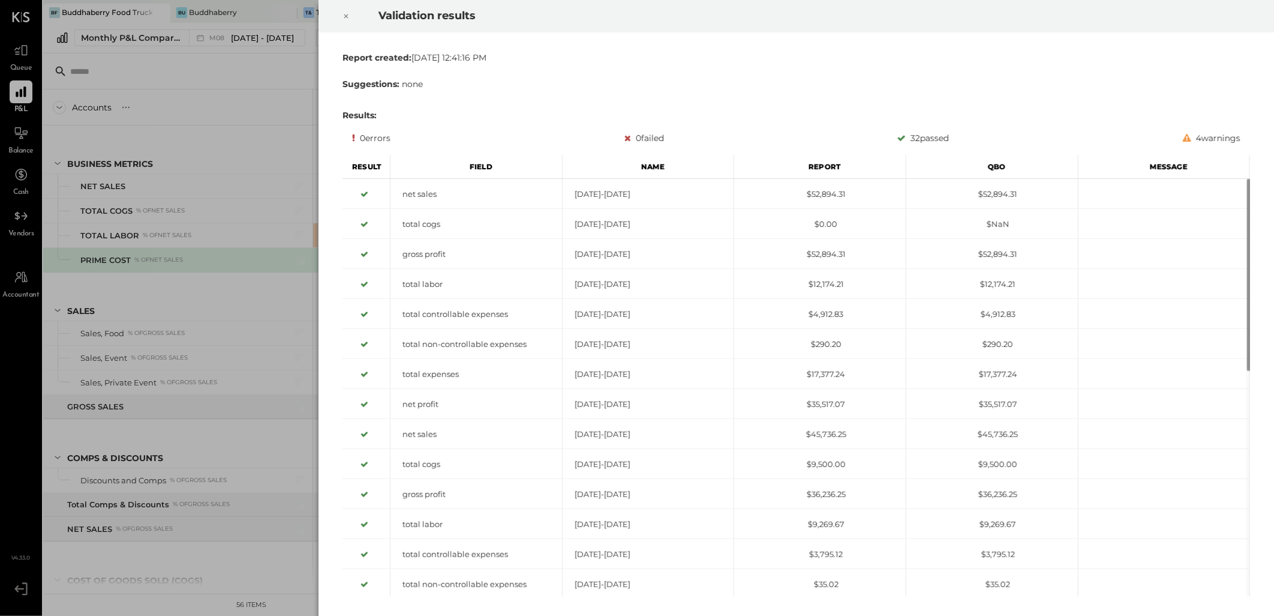
click at [344, 15] on icon at bounding box center [346, 16] width 7 height 14
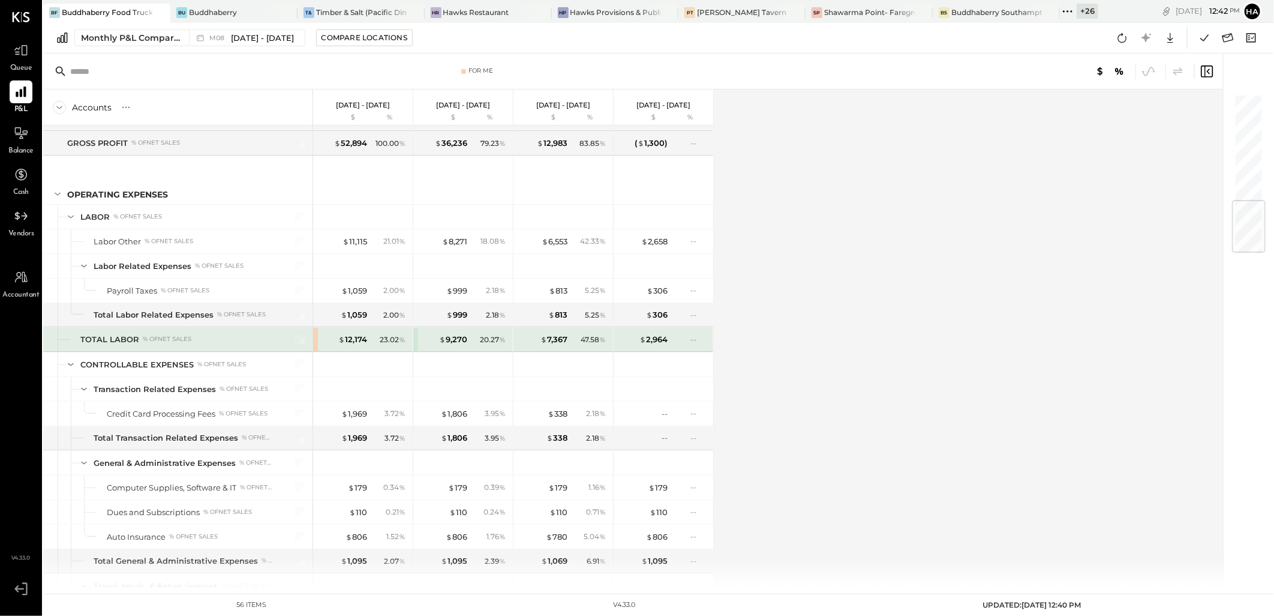
scroll to position [945, 0]
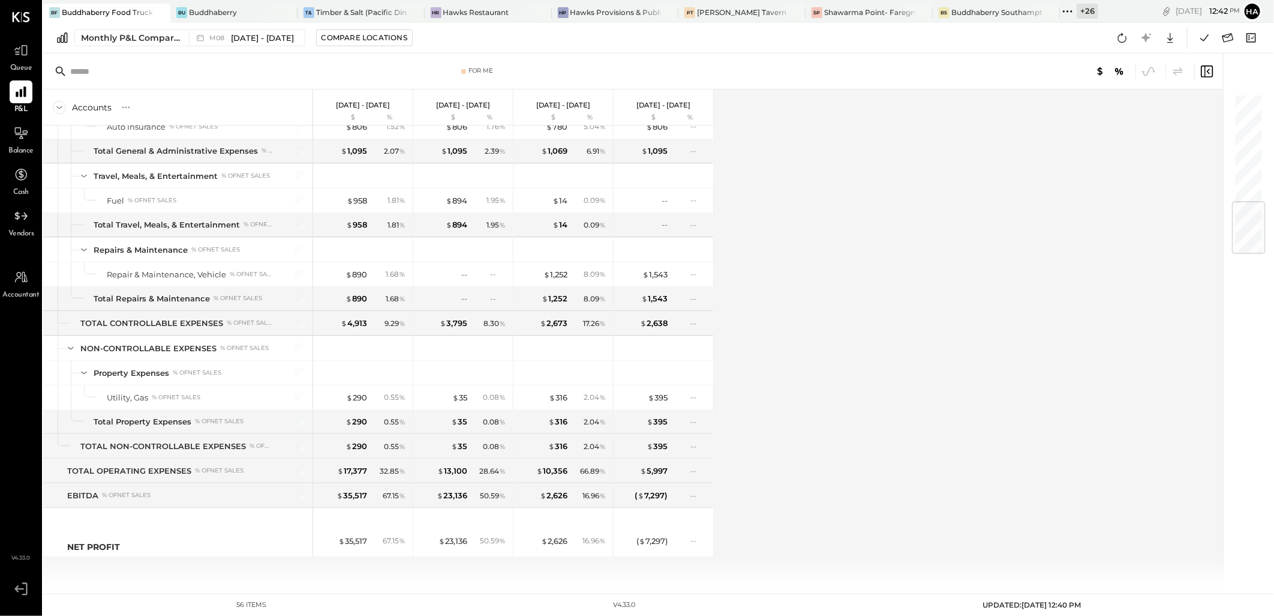
click at [950, 371] on div "Accounts S % GL [DATE] - [DATE] $ % [DATE] - [DATE] $ % [DATE] - [DATE] $ % [DA…" at bounding box center [634, 337] width 1182 height 497
click at [1120, 37] on icon at bounding box center [1123, 38] width 16 height 16
click at [790, 269] on div "Accounts S % GL [DATE] - [DATE] $ % [DATE] - [DATE] $ % [DATE] - [DATE] $ % [DA…" at bounding box center [634, 337] width 1182 height 497
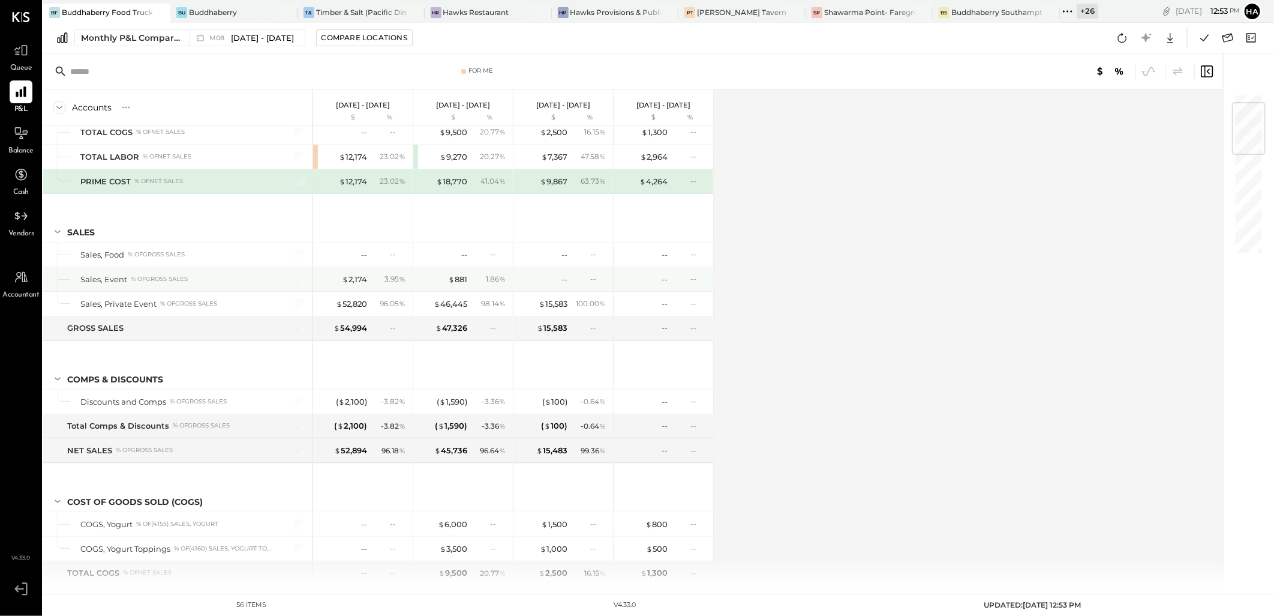
scroll to position [0, 0]
